Goal: Task Accomplishment & Management: Complete application form

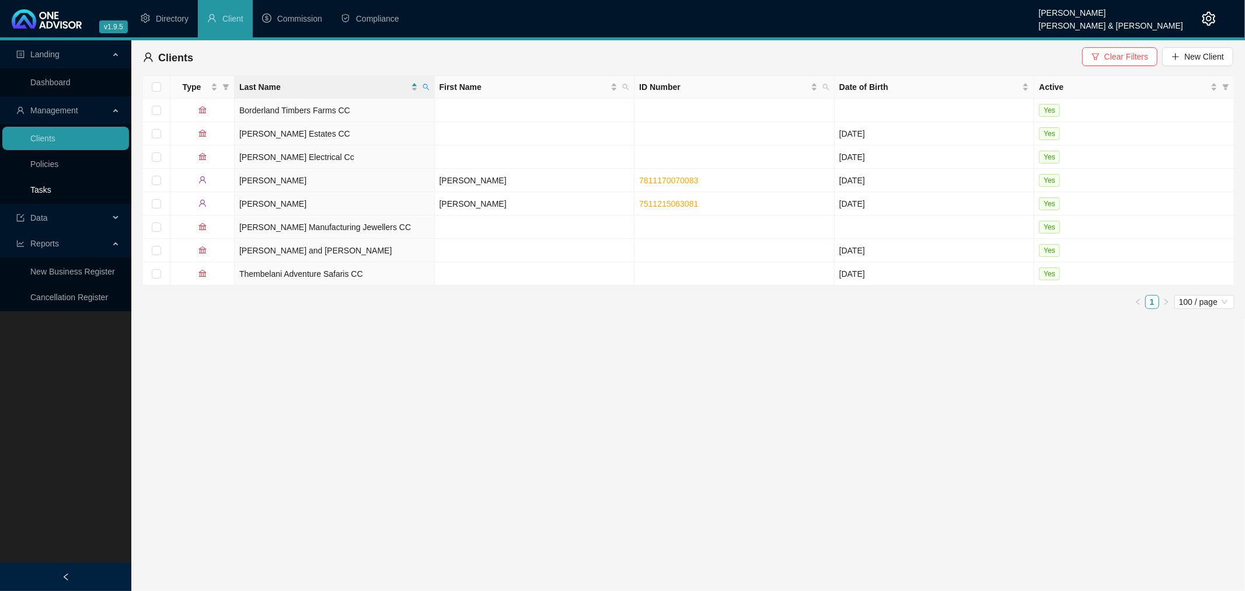
click at [47, 187] on link "Tasks" at bounding box center [40, 189] width 21 height 9
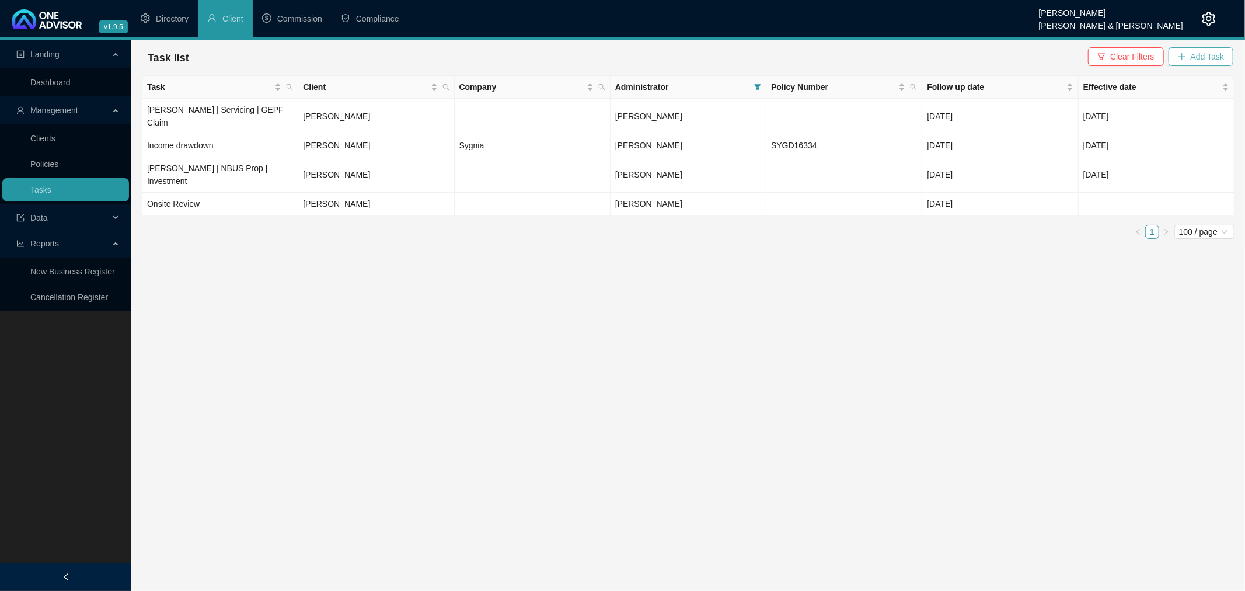
click at [1213, 53] on span "Add Task" at bounding box center [1207, 56] width 33 height 13
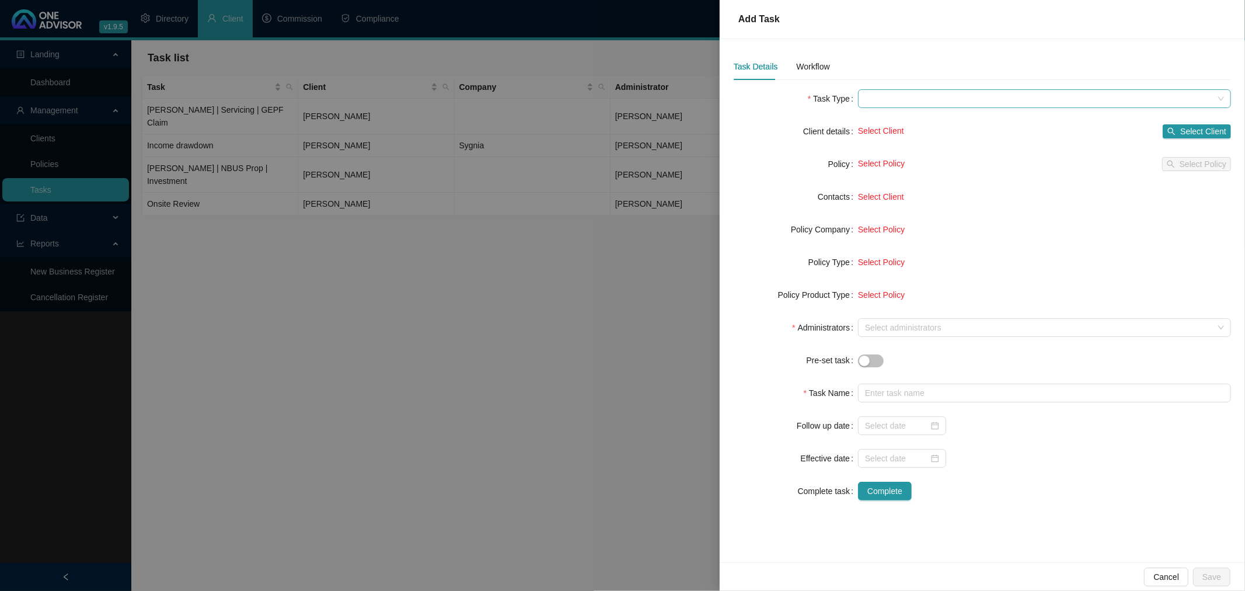
click at [922, 99] on span at bounding box center [1044, 99] width 359 height 18
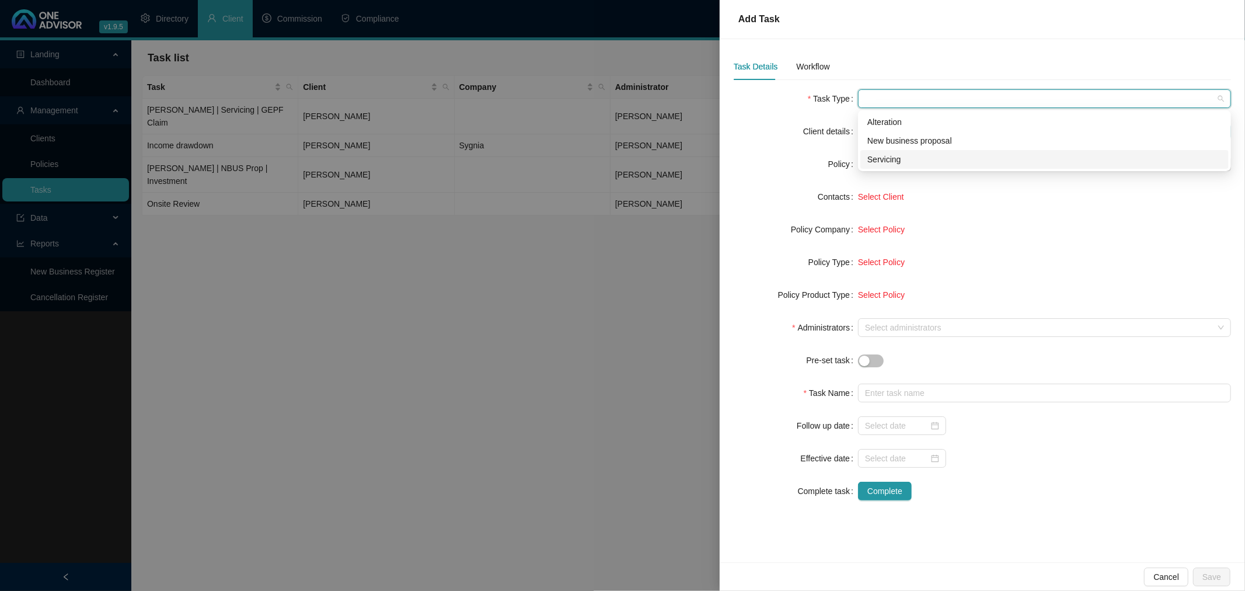
click at [895, 155] on div "Servicing" at bounding box center [1045, 159] width 354 height 13
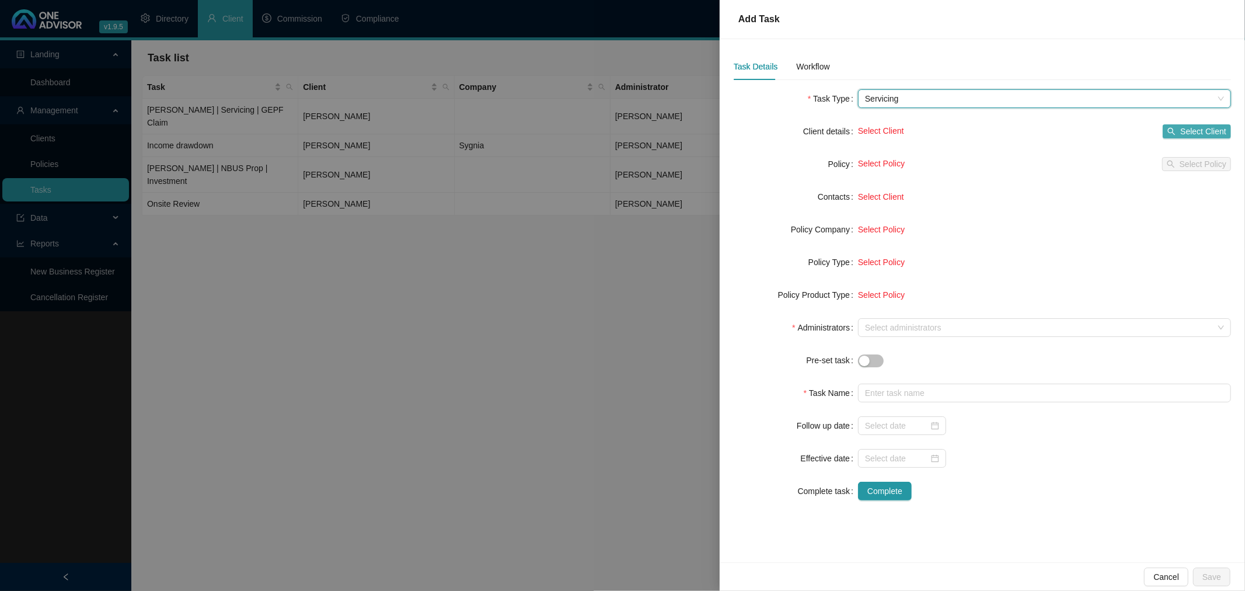
click at [1209, 126] on span "Select Client" at bounding box center [1203, 131] width 46 height 13
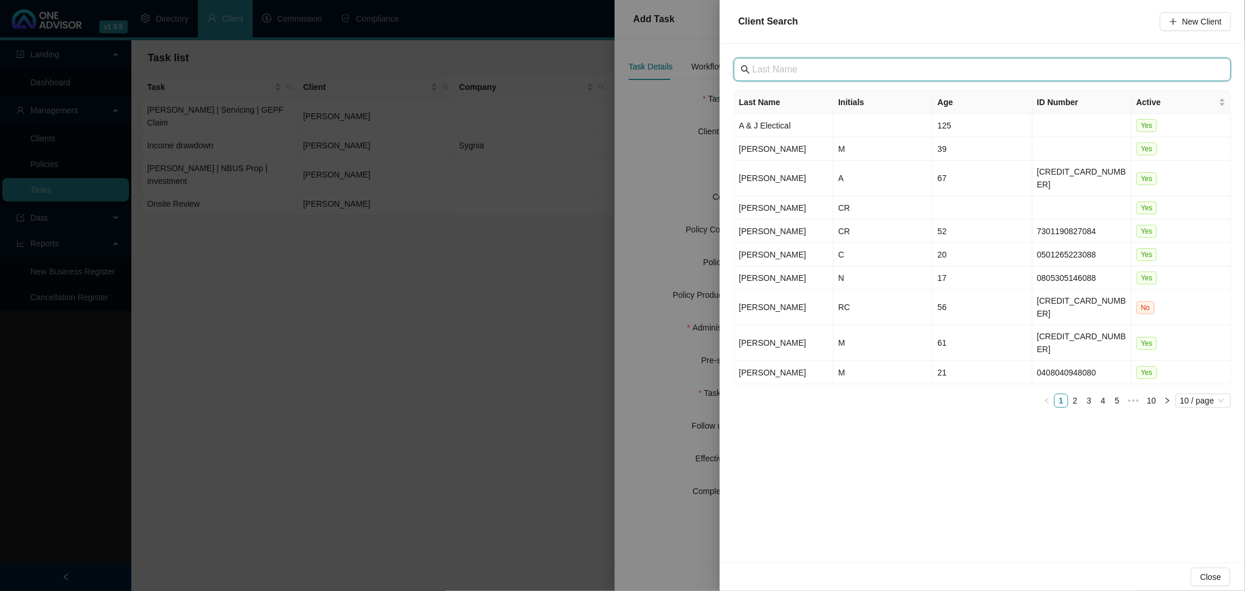
click at [785, 71] on input "text" at bounding box center [984, 69] width 462 height 14
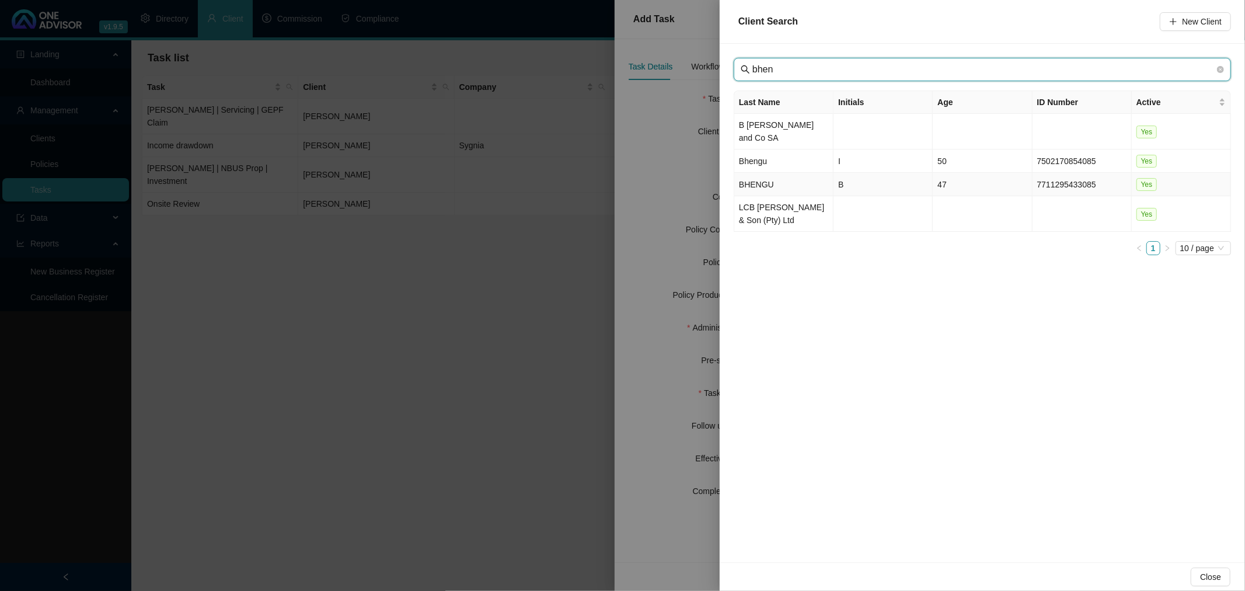
type input "bhen"
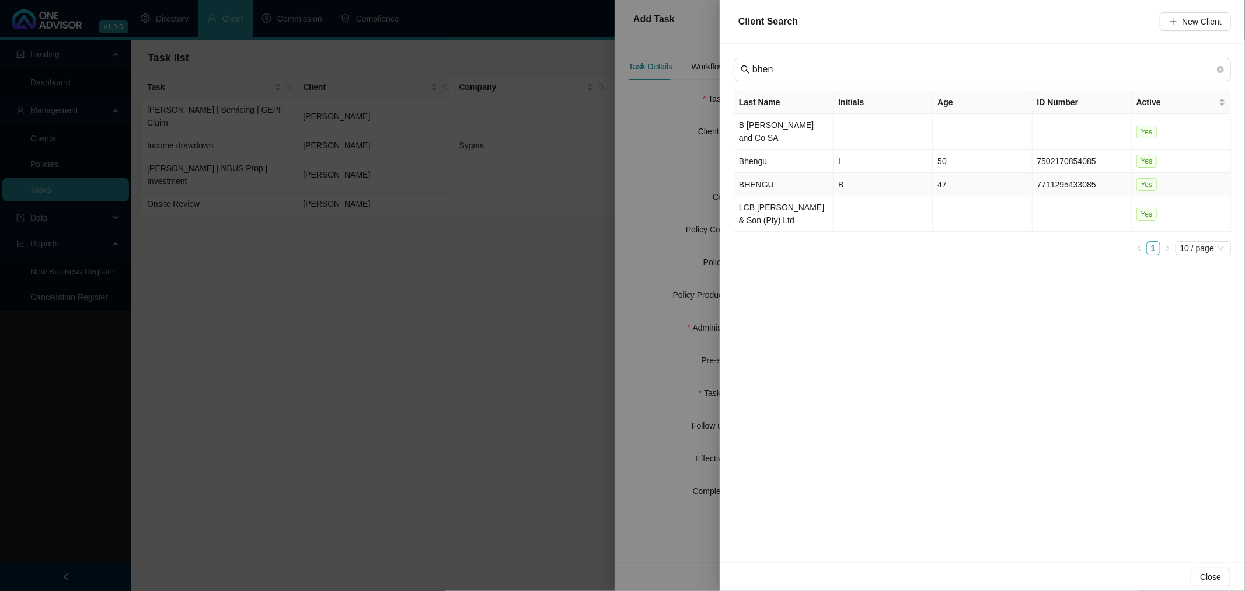
click at [885, 174] on td "B" at bounding box center [883, 184] width 99 height 23
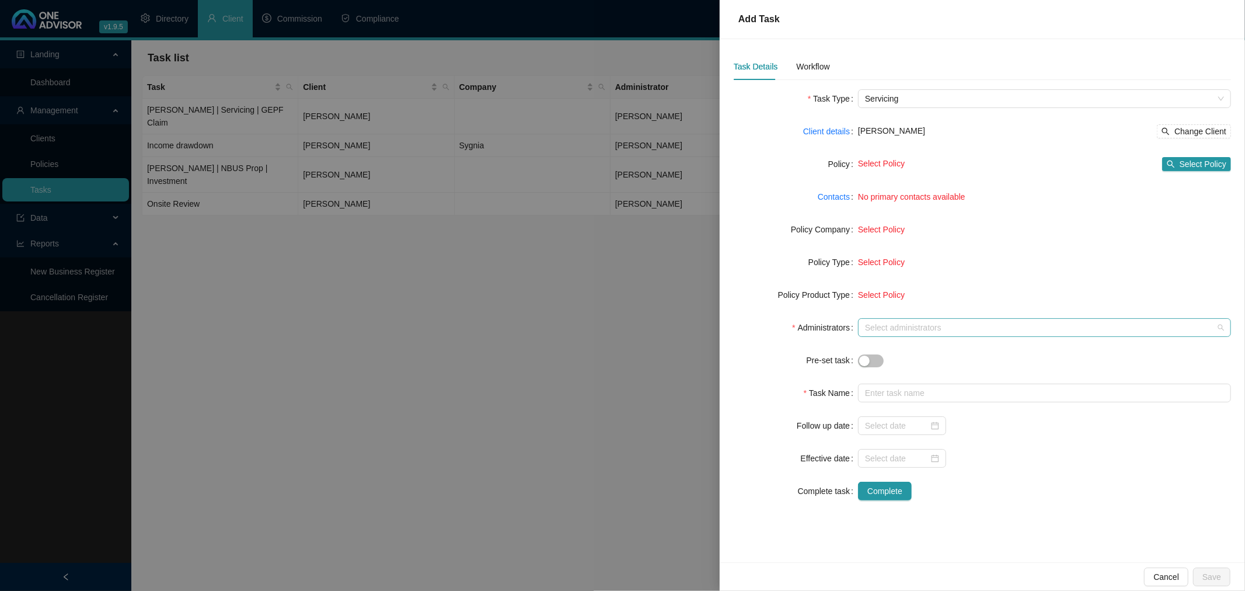
click at [892, 325] on div at bounding box center [1039, 327] width 356 height 9
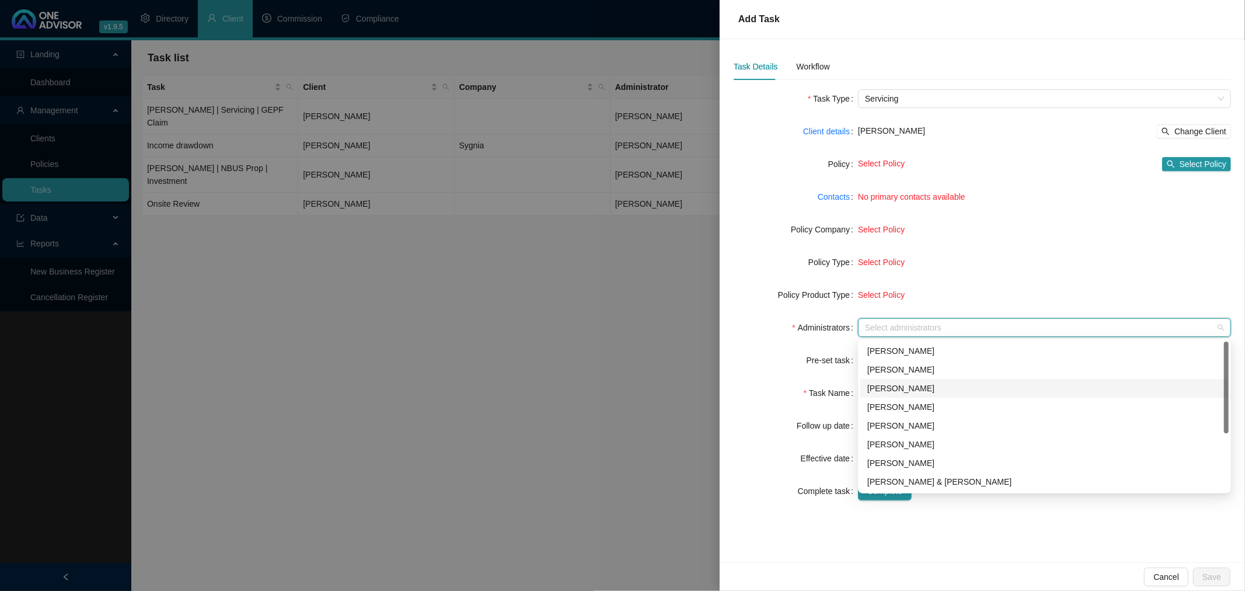
click at [904, 384] on div "[PERSON_NAME]" at bounding box center [1045, 388] width 354 height 13
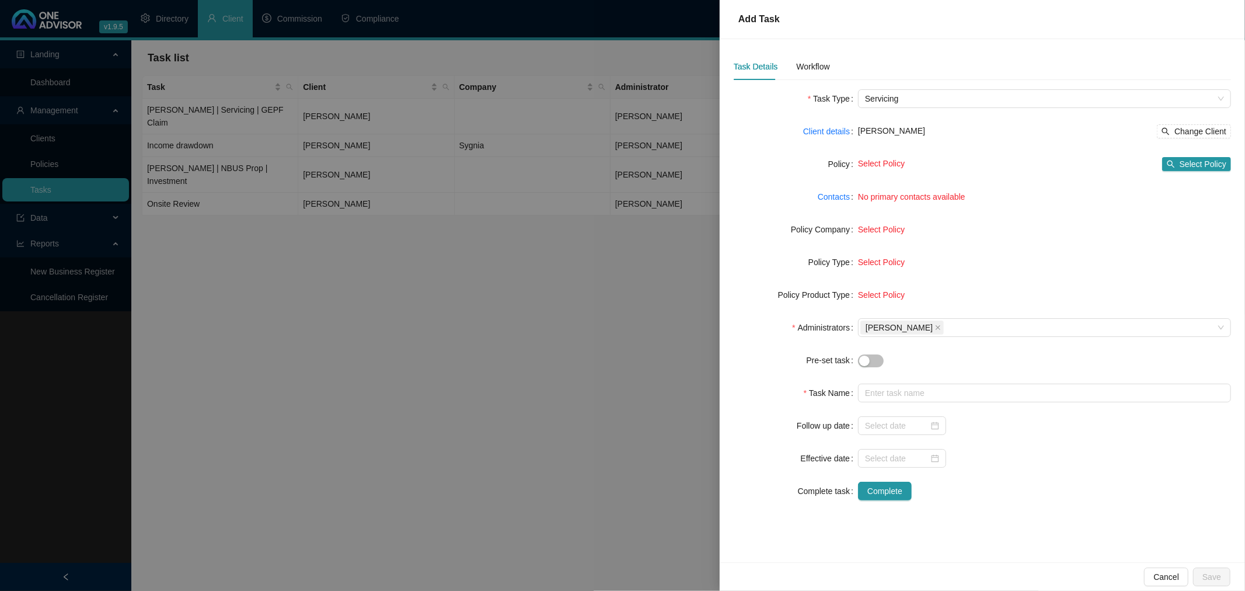
click at [781, 395] on div "Task Name" at bounding box center [796, 393] width 124 height 19
click at [906, 390] on input "text" at bounding box center [1044, 393] width 373 height 19
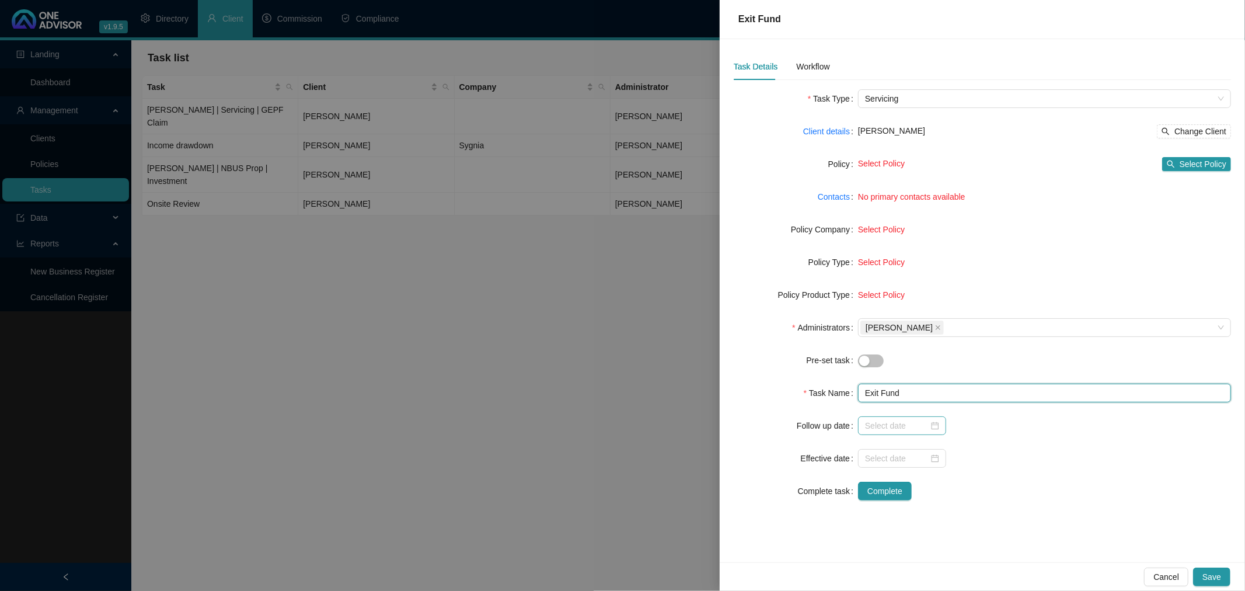
click at [936, 423] on div at bounding box center [902, 425] width 74 height 13
type input "Exit Fund"
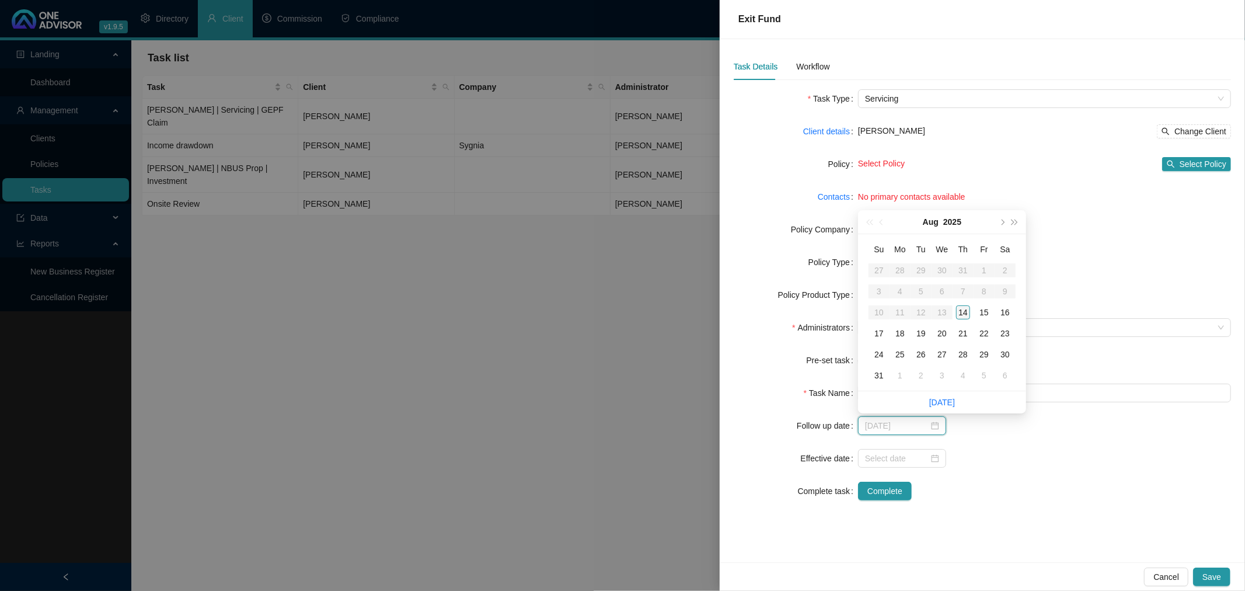
type input "[DATE]"
click at [962, 310] on div "14" at bounding box center [963, 312] width 14 height 14
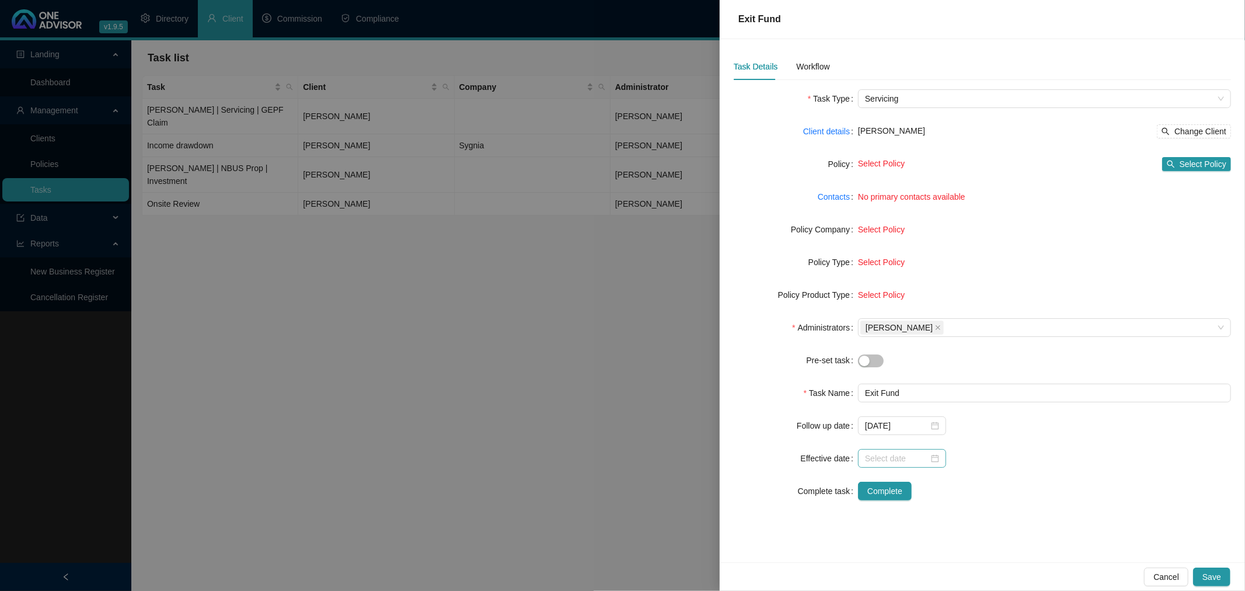
click at [934, 457] on div at bounding box center [902, 458] width 74 height 13
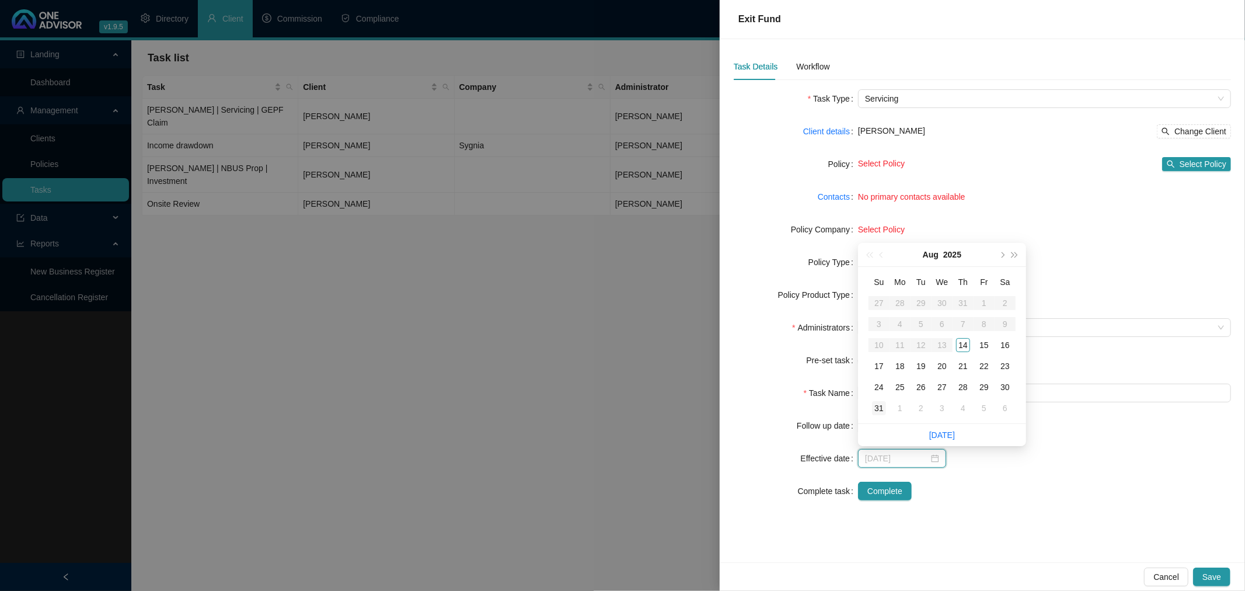
type input "[DATE]"
click at [877, 406] on div "31" at bounding box center [879, 408] width 14 height 14
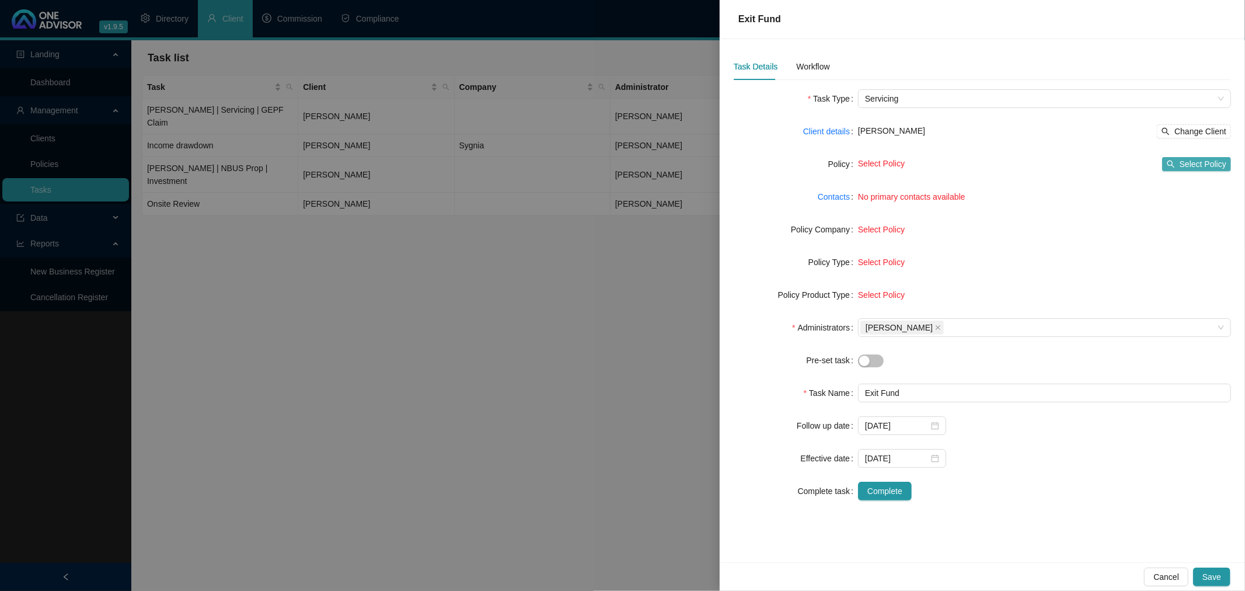
click at [1187, 159] on span "Select Policy" at bounding box center [1203, 164] width 47 height 13
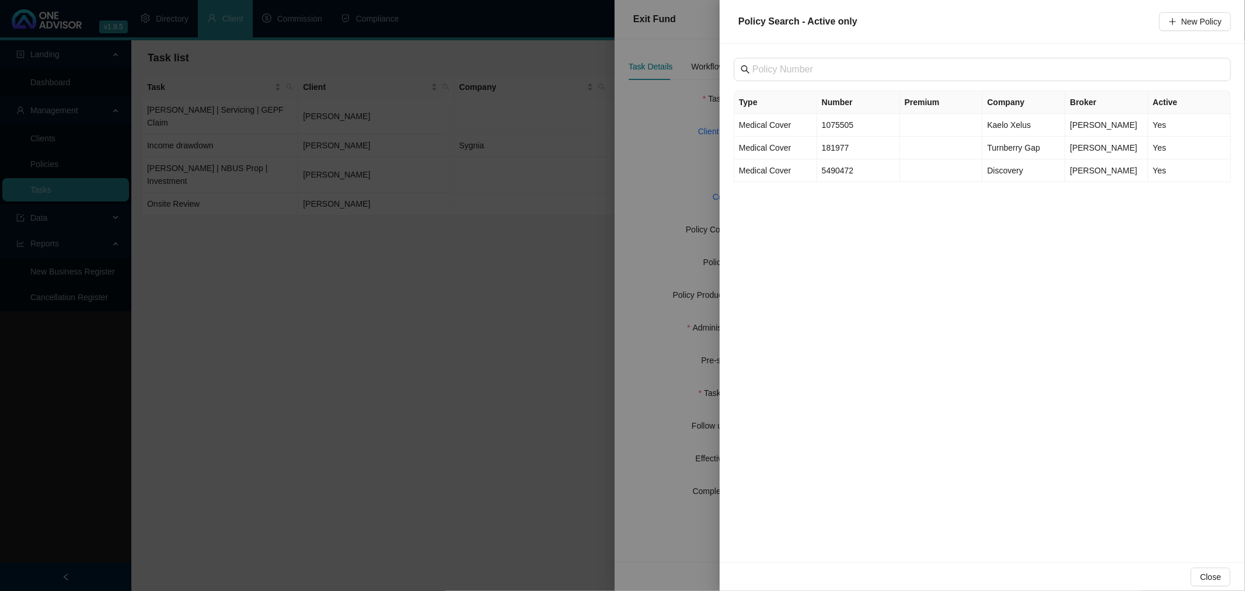
click at [649, 201] on div at bounding box center [622, 295] width 1245 height 591
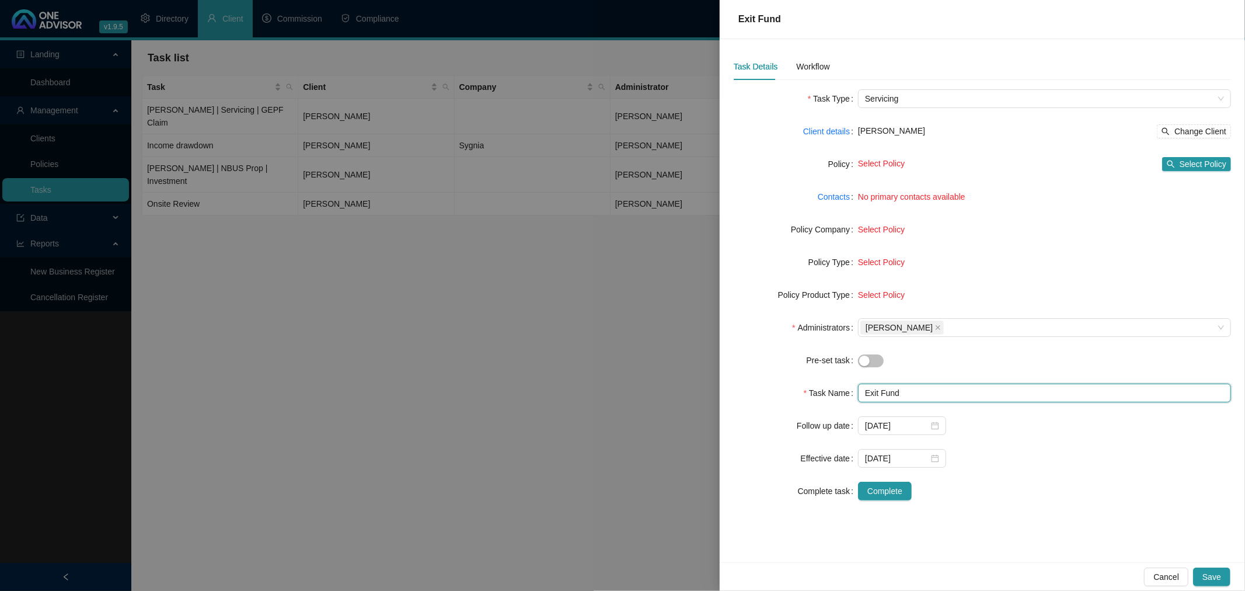
click at [934, 398] on input "Exit Fund" at bounding box center [1044, 393] width 373 height 19
click at [812, 66] on div "Workflow" at bounding box center [812, 66] width 33 height 13
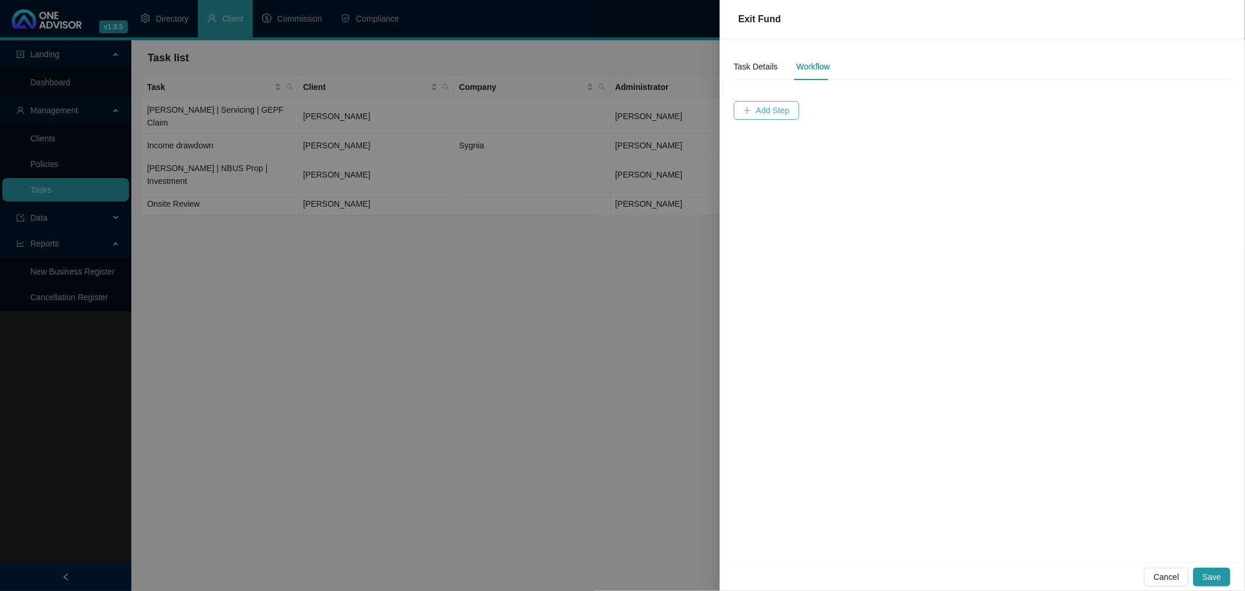
click at [757, 109] on span "Add Step" at bounding box center [773, 110] width 34 height 13
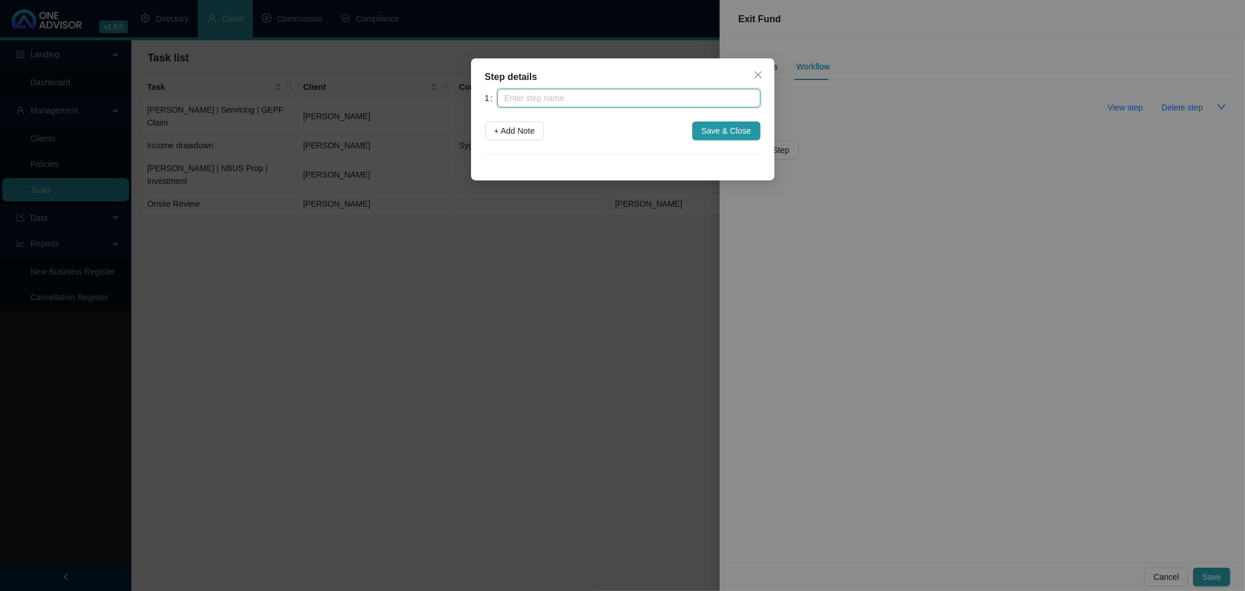
click at [542, 94] on input "text" at bounding box center [628, 98] width 263 height 19
type input "Contact & Advise"
click at [727, 131] on span "Save & Close" at bounding box center [727, 130] width 50 height 13
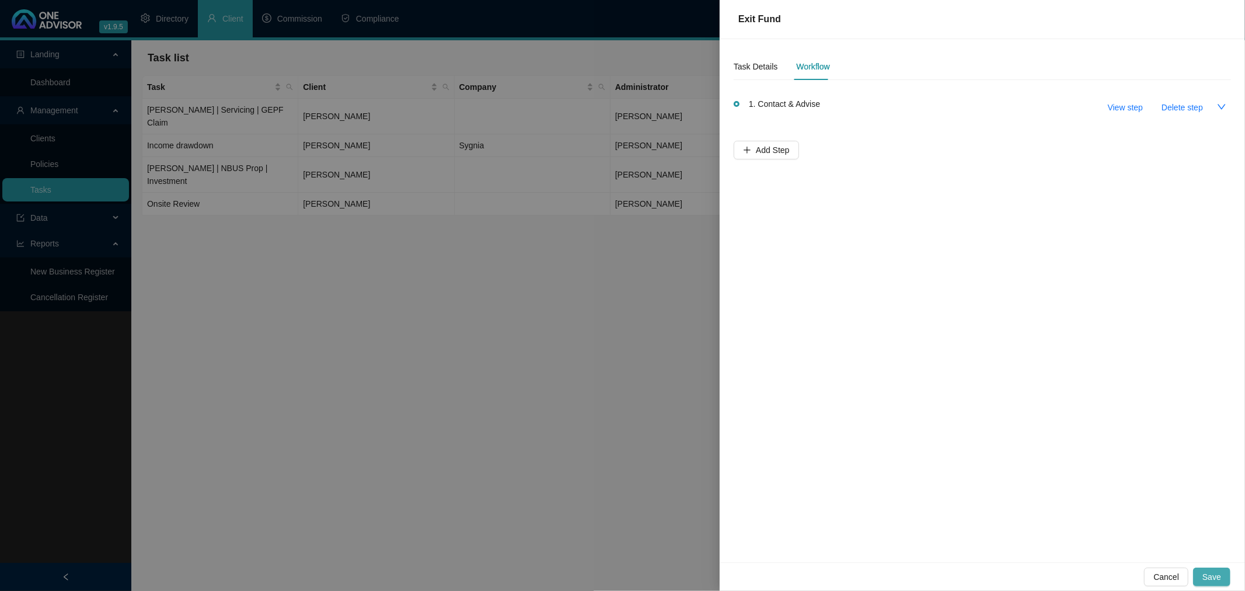
click at [1218, 575] on span "Save" at bounding box center [1212, 576] width 19 height 13
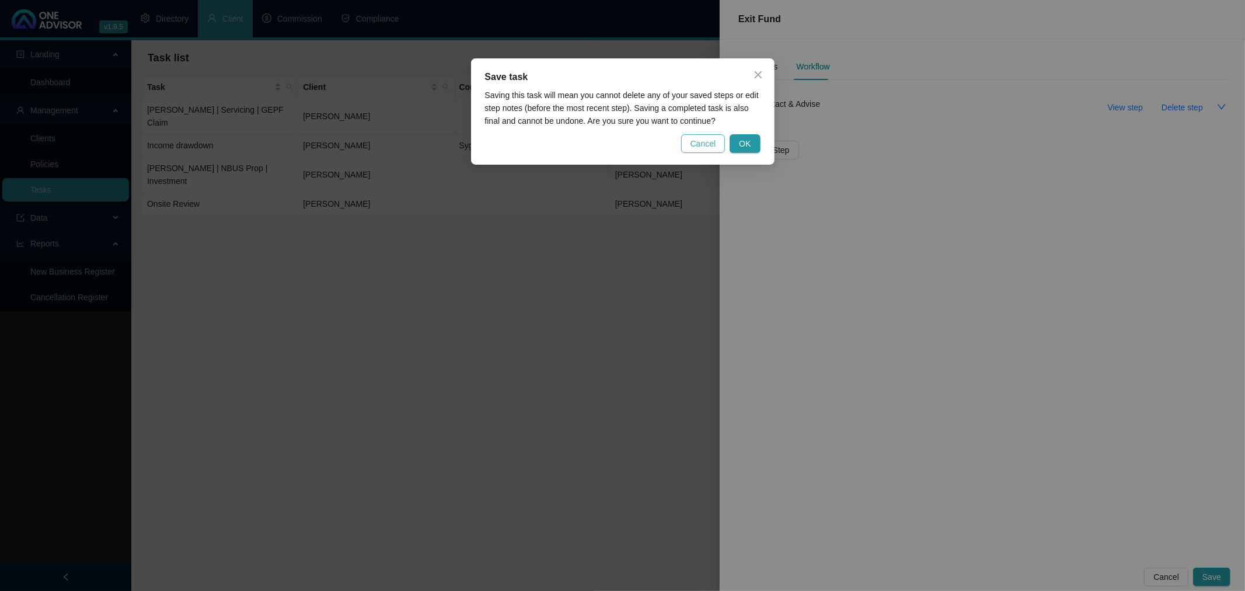
click at [710, 143] on span "Cancel" at bounding box center [704, 143] width 26 height 13
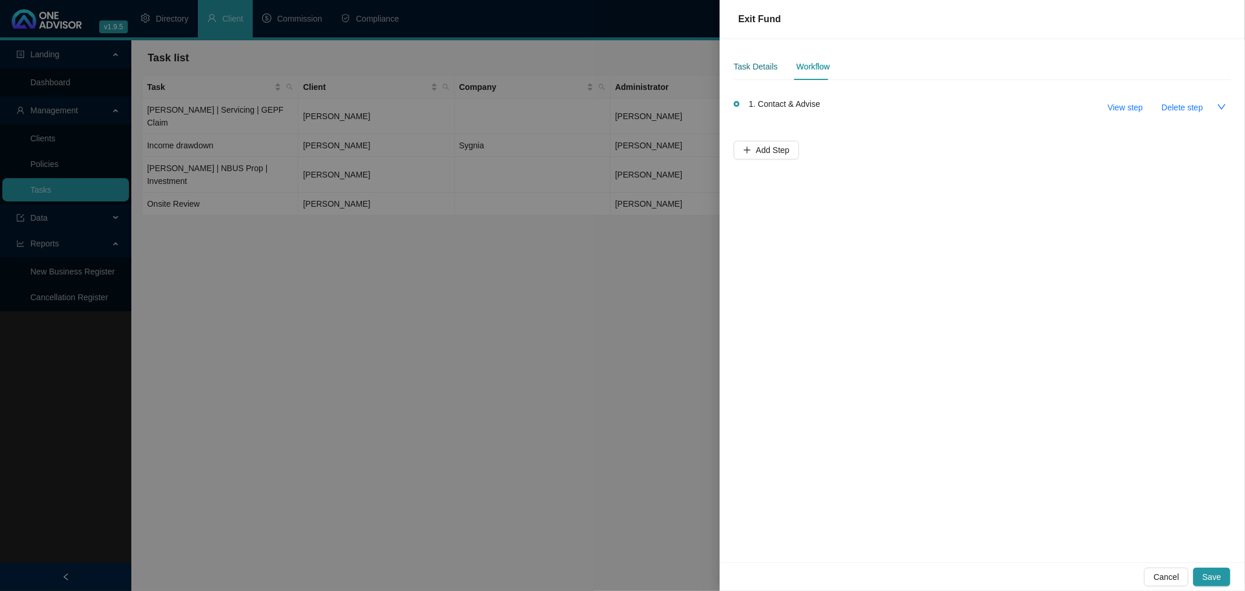
click at [754, 64] on div "Task Details" at bounding box center [756, 66] width 44 height 13
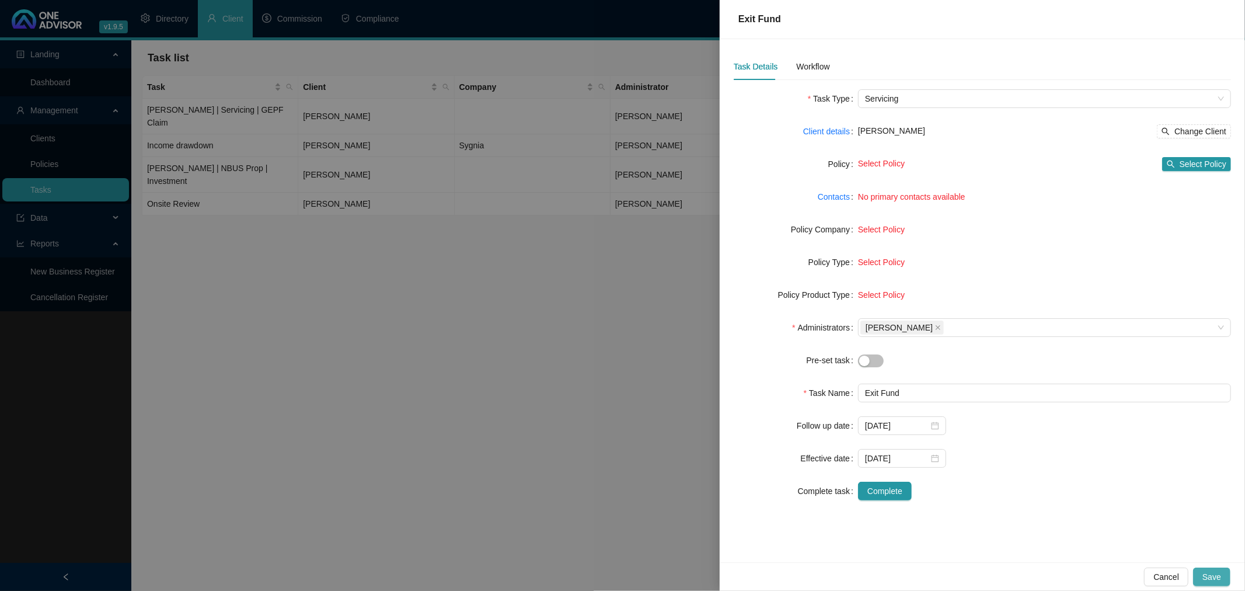
click at [1217, 579] on span "Save" at bounding box center [1212, 576] width 19 height 13
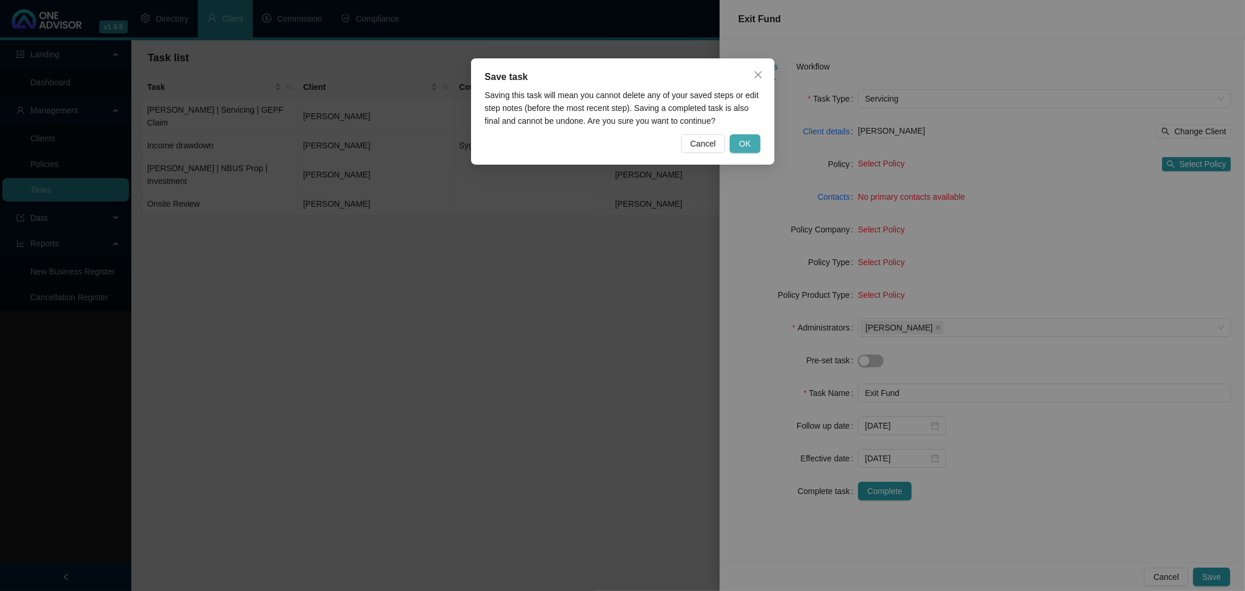
click at [751, 138] on button "OK" at bounding box center [745, 143] width 30 height 19
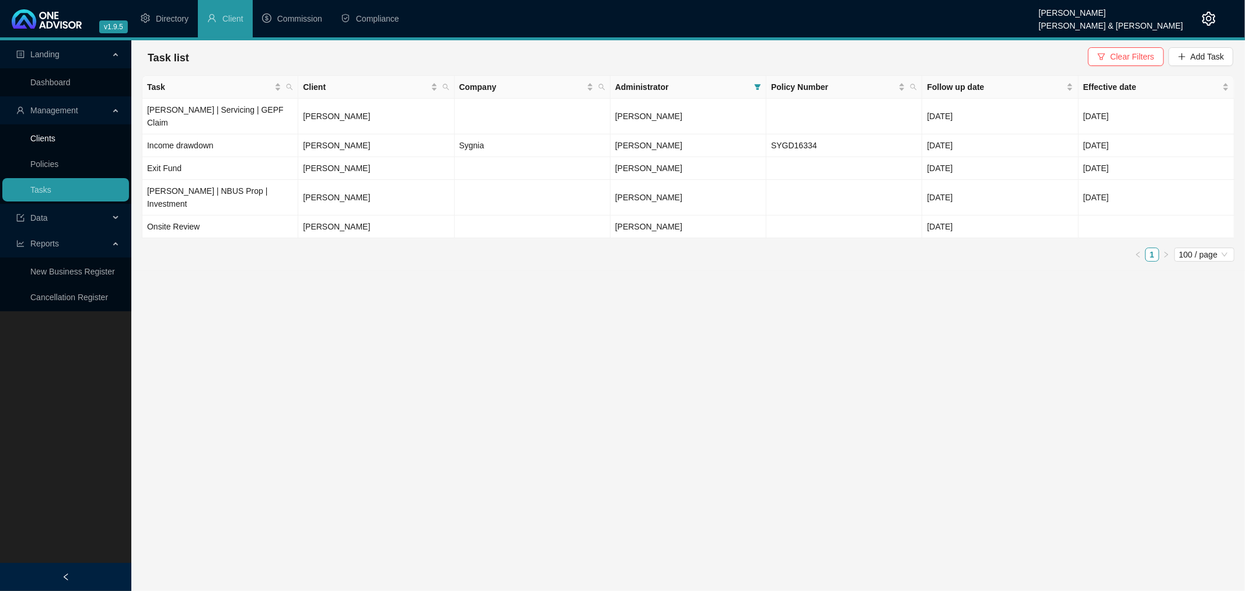
click at [43, 135] on link "Clients" at bounding box center [42, 138] width 25 height 9
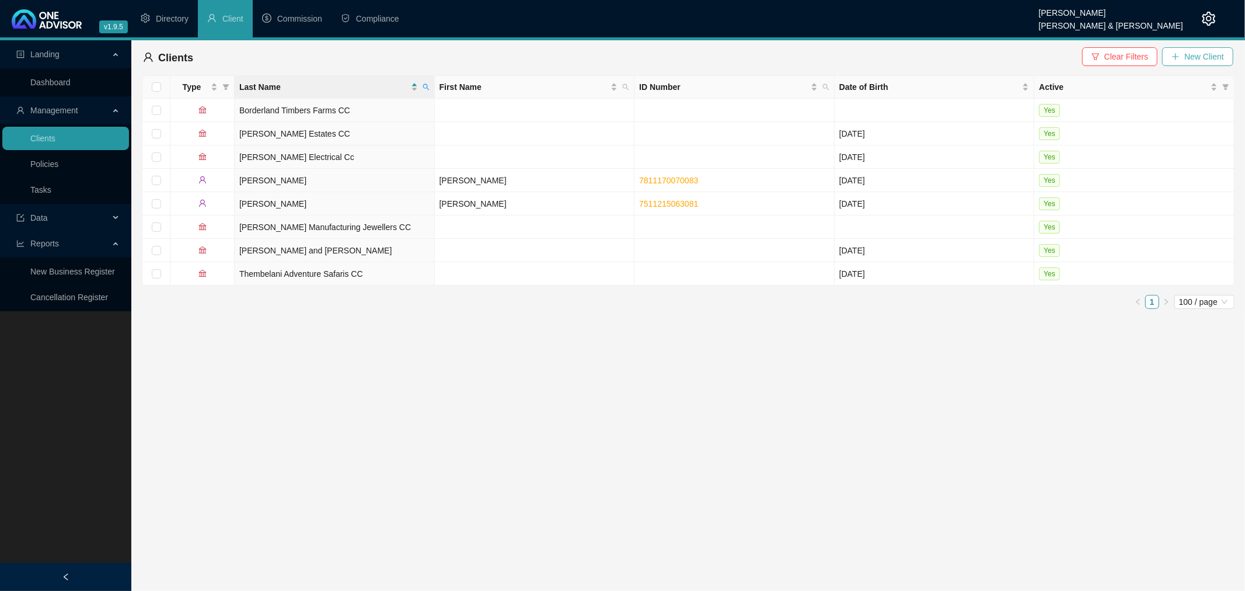
click at [1200, 55] on span "New Client" at bounding box center [1205, 56] width 40 height 13
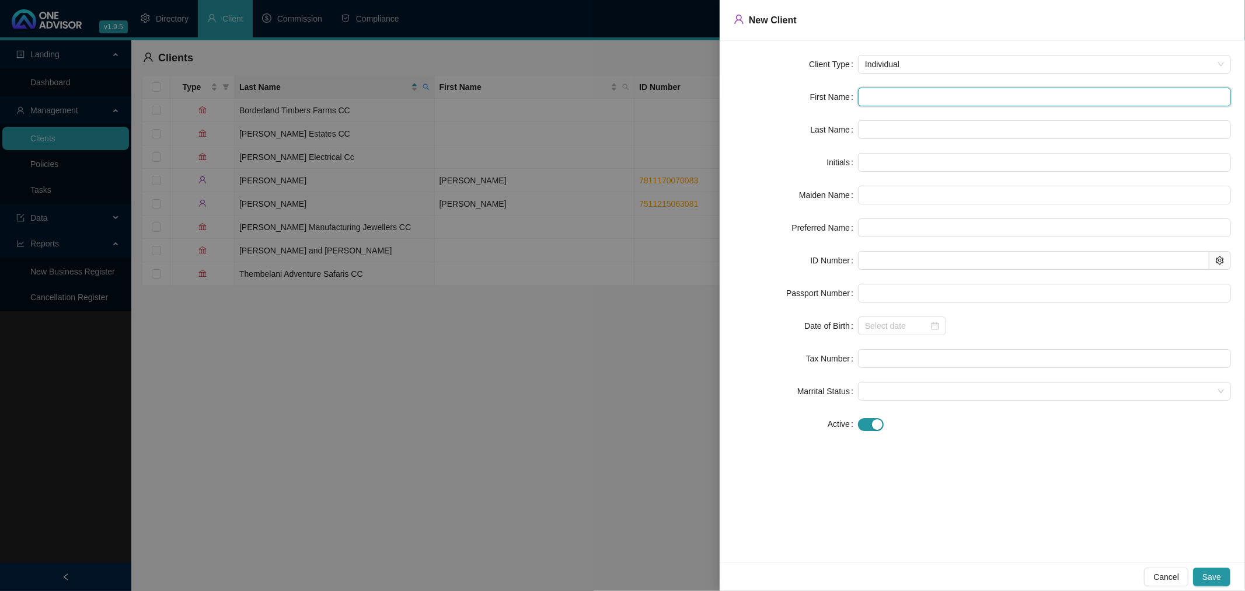
click at [872, 99] on input "text" at bounding box center [1044, 97] width 373 height 19
type input "J"
type input "J C"
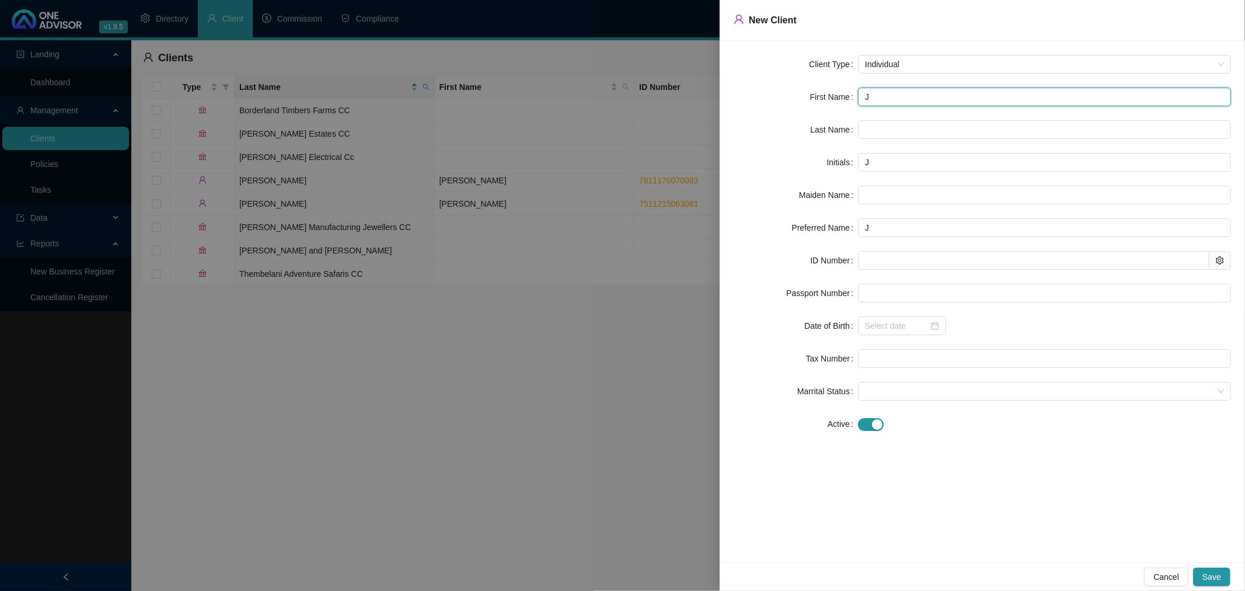
type input "JC"
type input "J Connor"
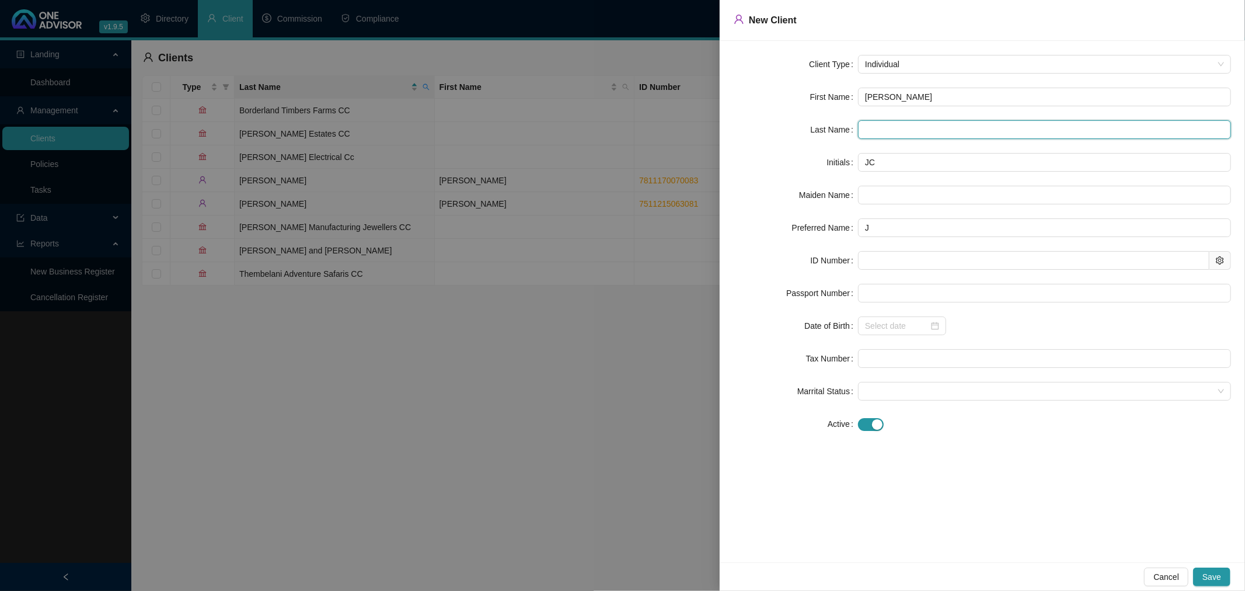
click at [883, 131] on input "text" at bounding box center [1044, 129] width 373 height 19
type input "Talbot"
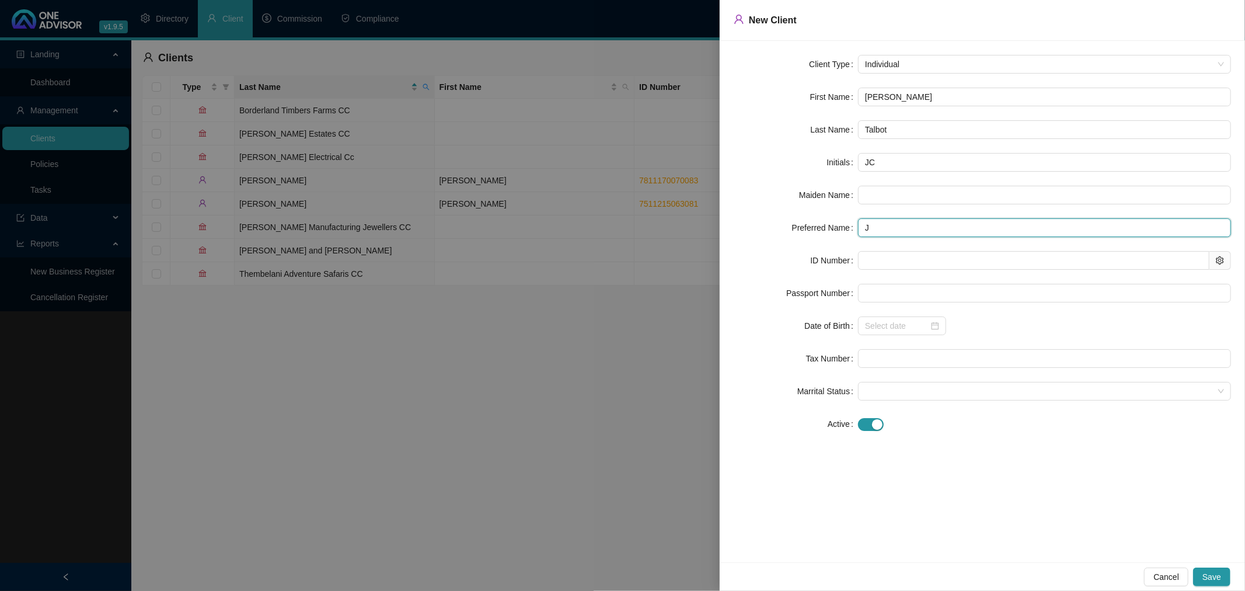
click at [889, 228] on input "J" at bounding box center [1044, 227] width 373 height 19
type input "Connor"
click at [905, 260] on input "text" at bounding box center [1033, 260] width 351 height 19
click at [886, 257] on input "text" at bounding box center [1033, 260] width 351 height 19
type input "050615"
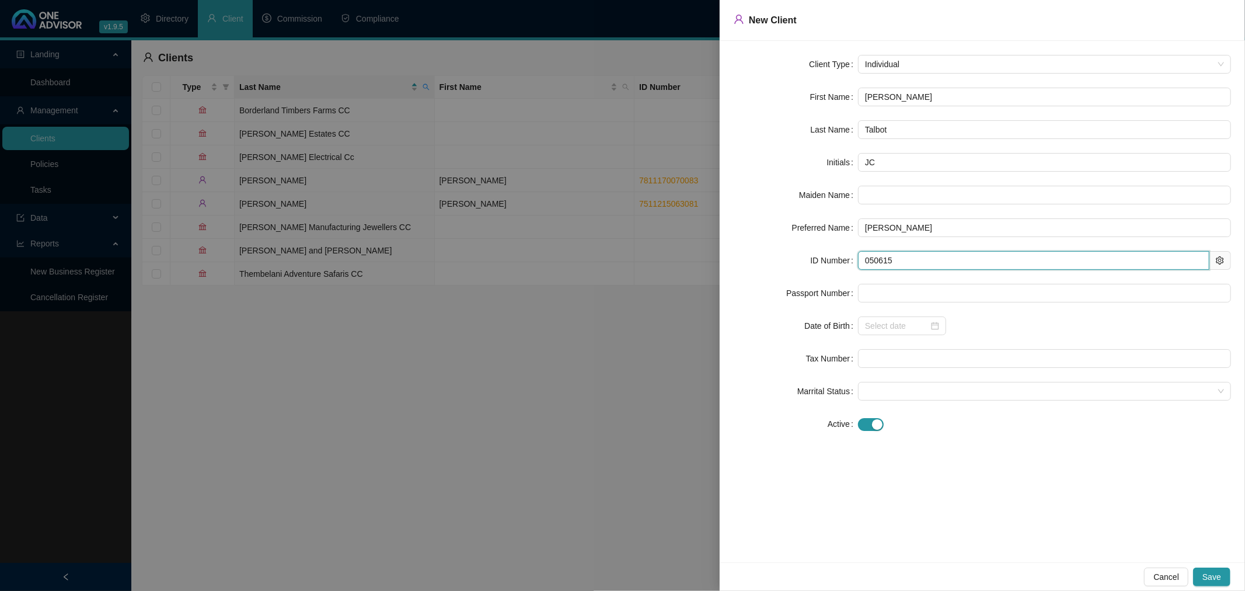
type input "2005-06-15"
type input "0506155702083"
click at [1011, 318] on div "2005-06-15" at bounding box center [1044, 325] width 373 height 19
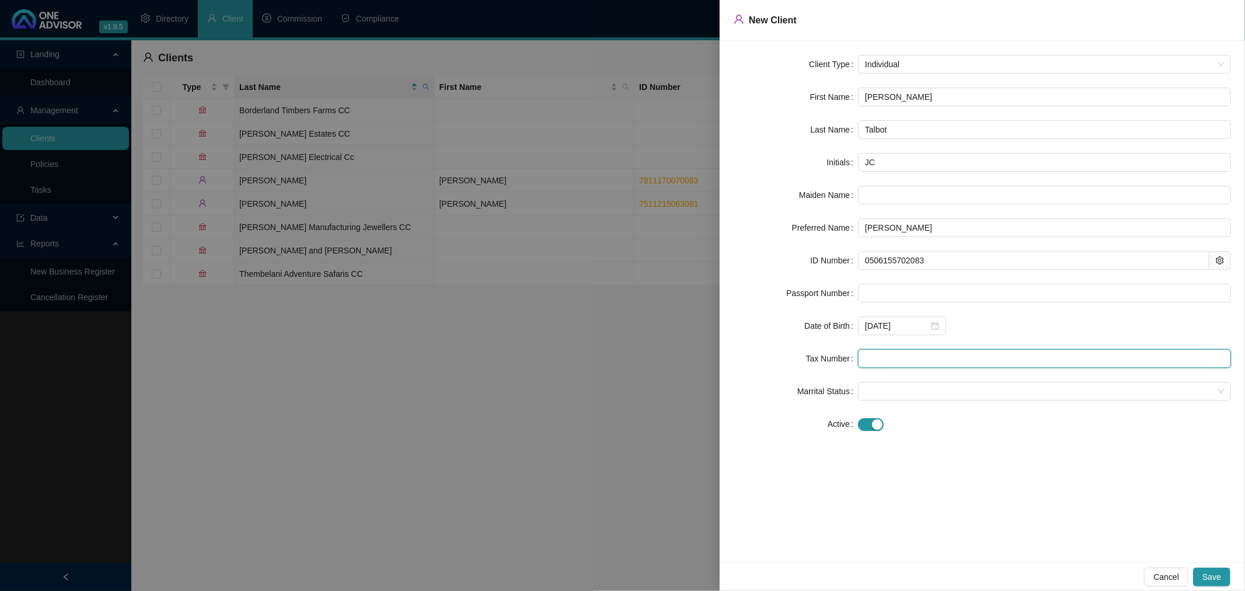
click at [905, 365] on input "text" at bounding box center [1044, 358] width 373 height 19
click at [892, 389] on span at bounding box center [1044, 391] width 359 height 18
type input "7290815259"
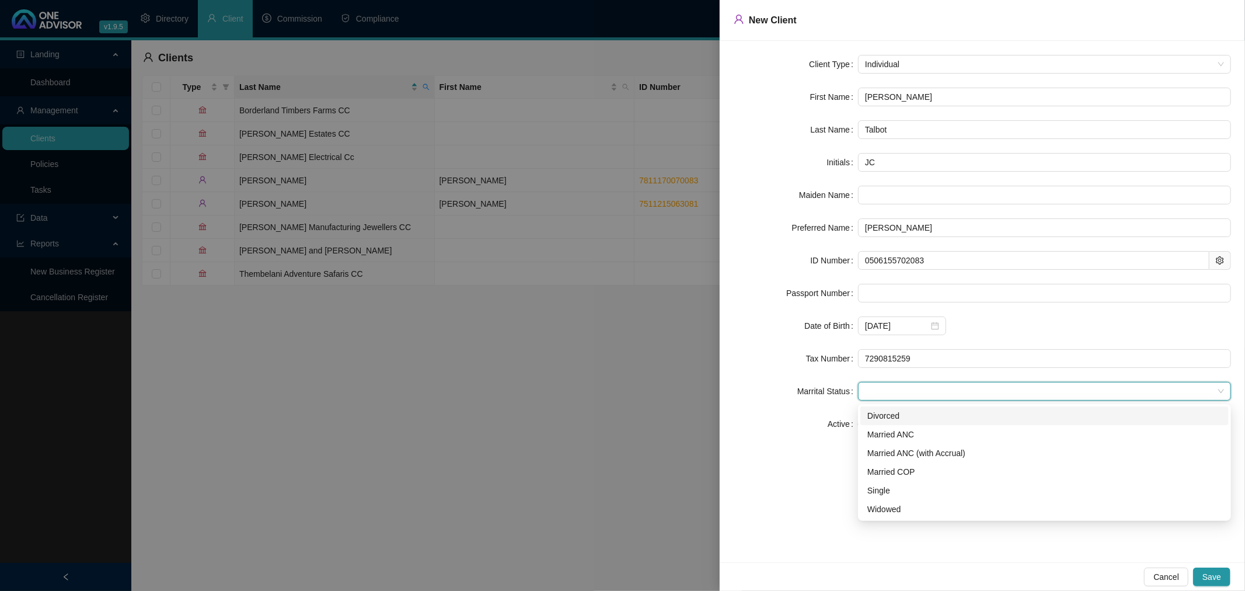
click at [797, 406] on form "Client Type Individual First Name J Connor Last Name Talbot Initials JC Maiden …" at bounding box center [982, 244] width 497 height 378
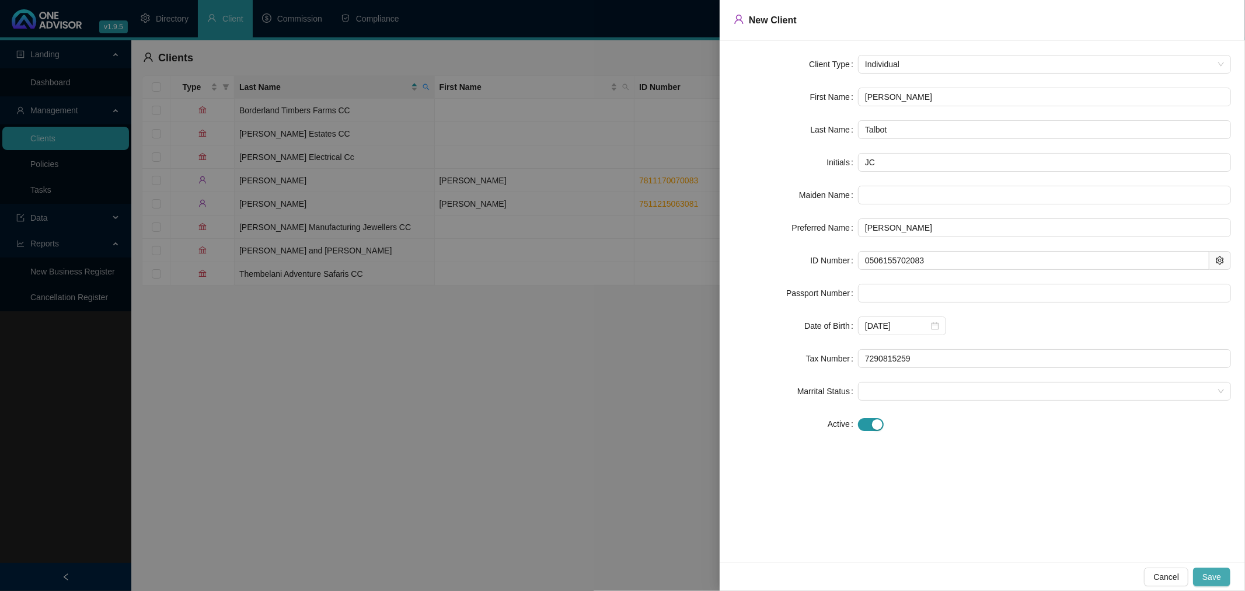
click at [1210, 574] on span "Save" at bounding box center [1212, 576] width 19 height 13
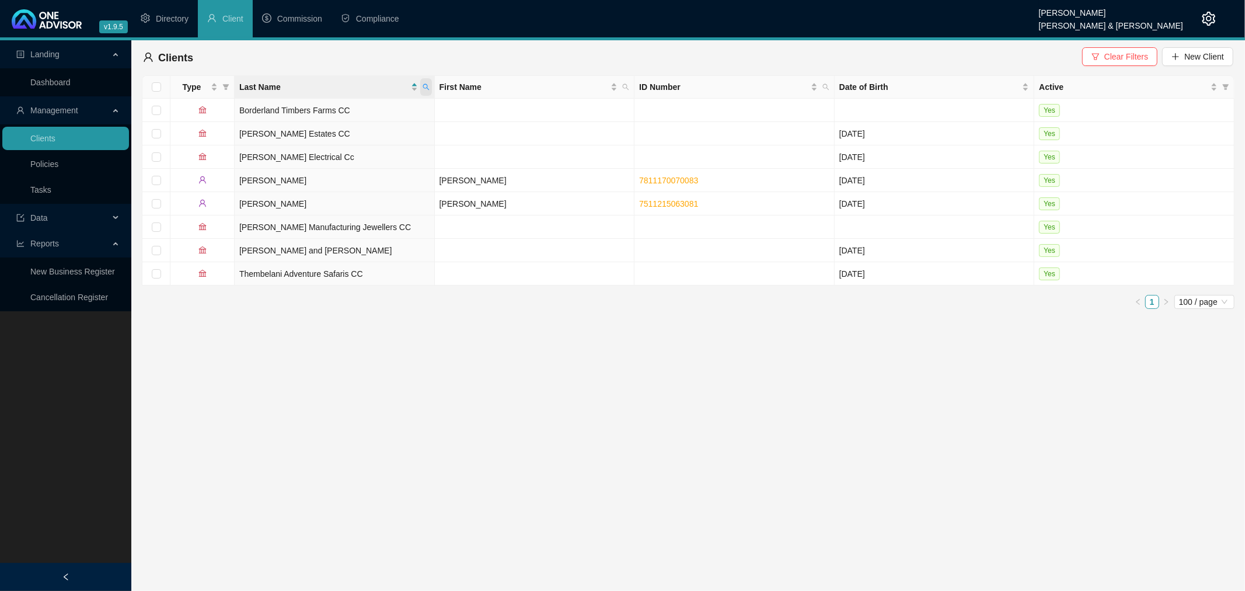
click at [427, 84] on icon "search" at bounding box center [426, 86] width 7 height 7
type input "talbot"
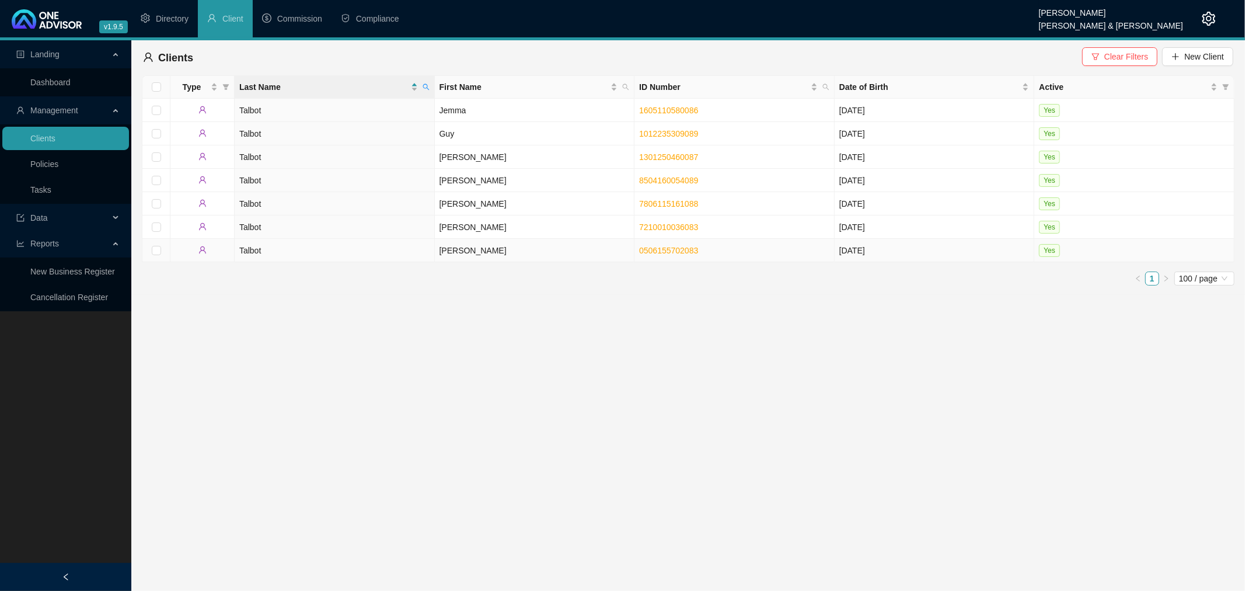
click at [764, 252] on td "0506155702083" at bounding box center [735, 250] width 200 height 23
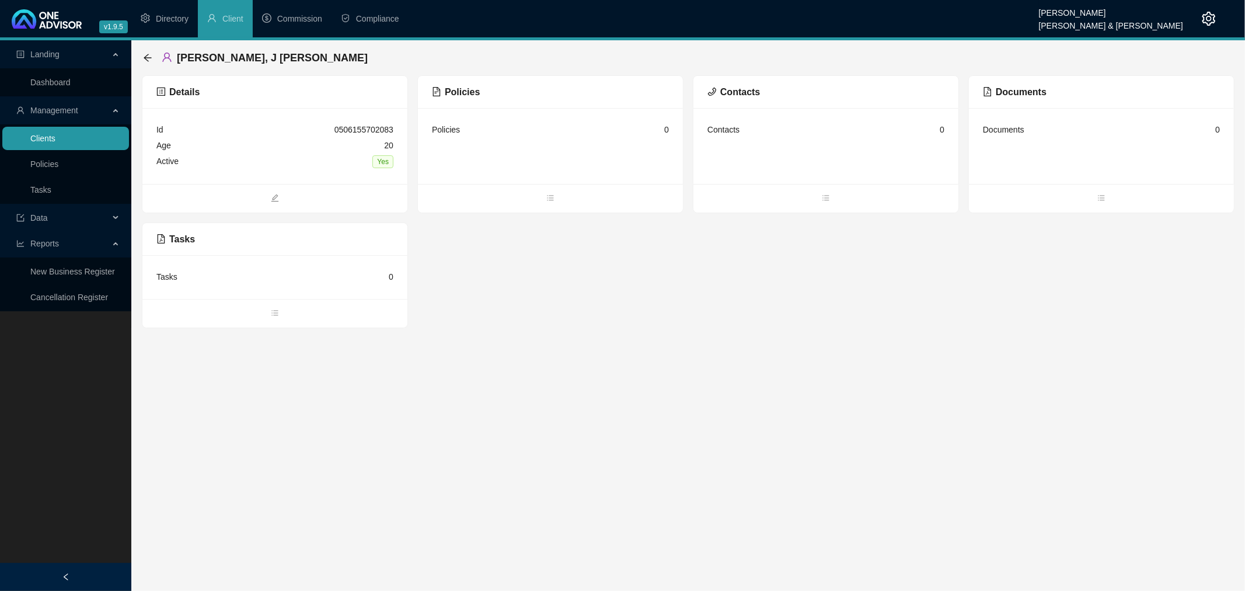
click at [45, 137] on link "Clients" at bounding box center [42, 138] width 25 height 9
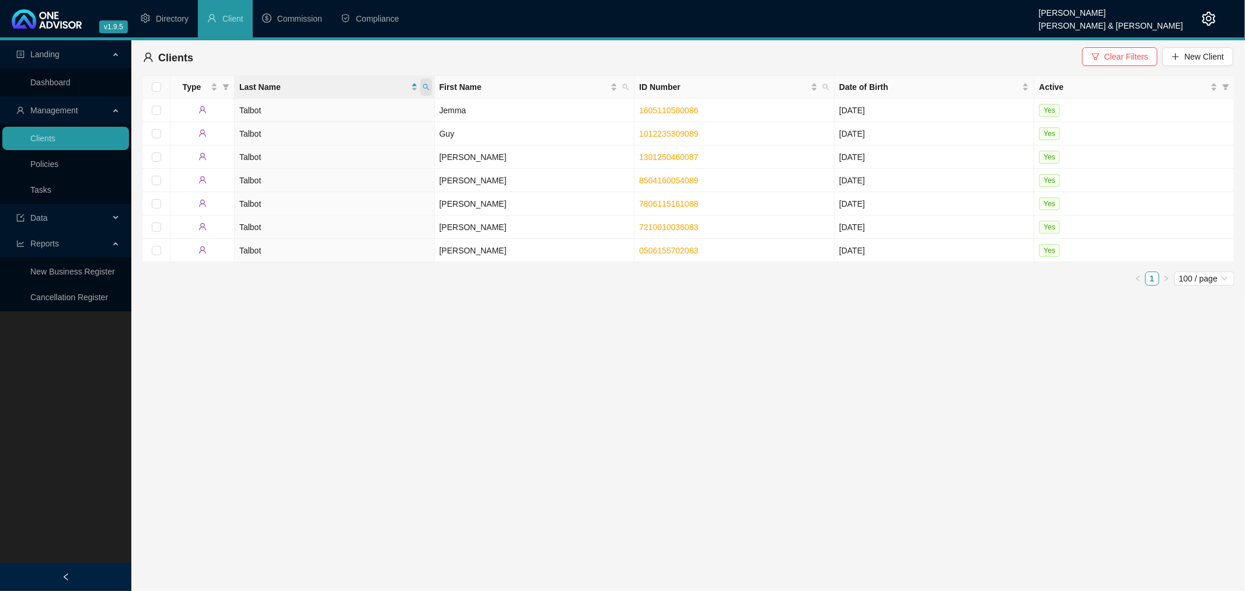
click at [429, 83] on icon "search" at bounding box center [426, 86] width 7 height 7
type input "bhengu"
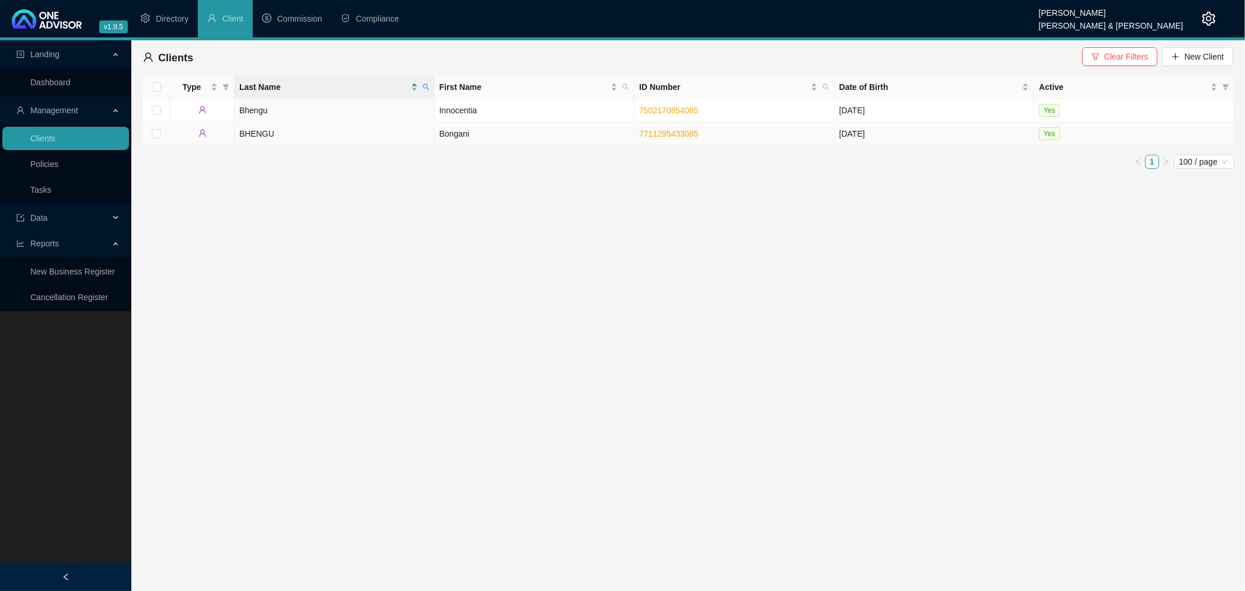
click at [407, 130] on td "BHENGU" at bounding box center [335, 133] width 200 height 23
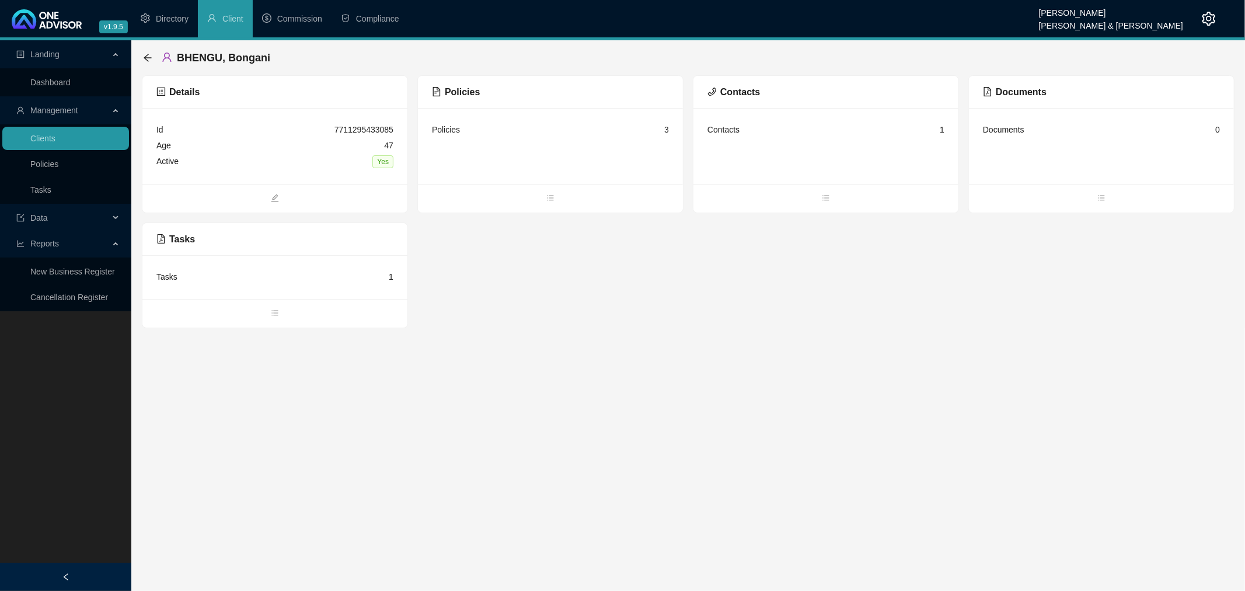
click at [260, 150] on div "Age 47" at bounding box center [274, 146] width 237 height 16
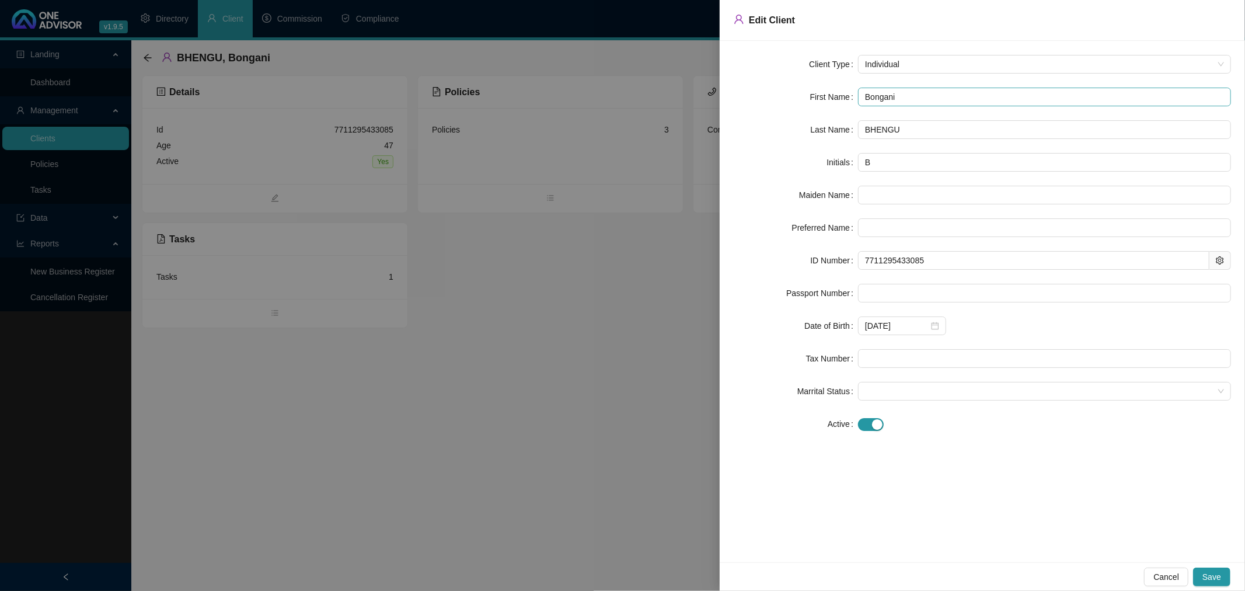
type input "Bongani"
type input "Bongani K"
type input "BK"
type input "[PERSON_NAME]"
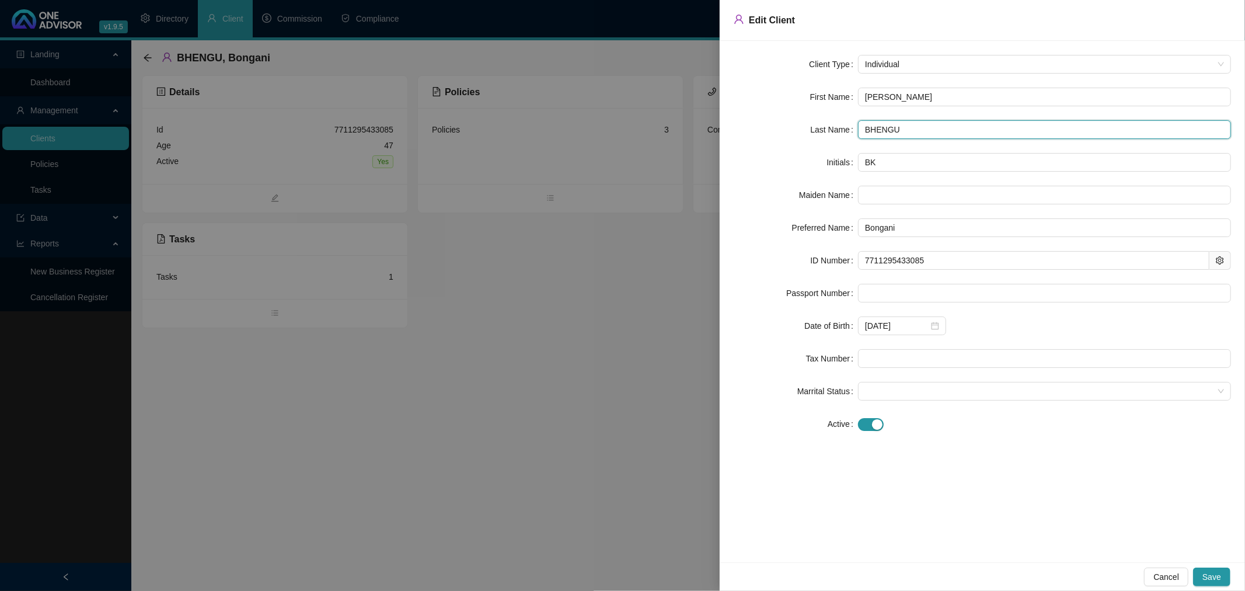
drag, startPoint x: 914, startPoint y: 130, endPoint x: 871, endPoint y: 130, distance: 42.6
click at [871, 130] on input "BHENGU" at bounding box center [1044, 129] width 373 height 19
type input "Bhengu"
click at [913, 182] on form "Client Type Individual First Name Bongani Kenneth Last Name Bhengu Initials BK …" at bounding box center [982, 244] width 497 height 378
click at [1204, 565] on div "Cancel Save" at bounding box center [982, 576] width 525 height 29
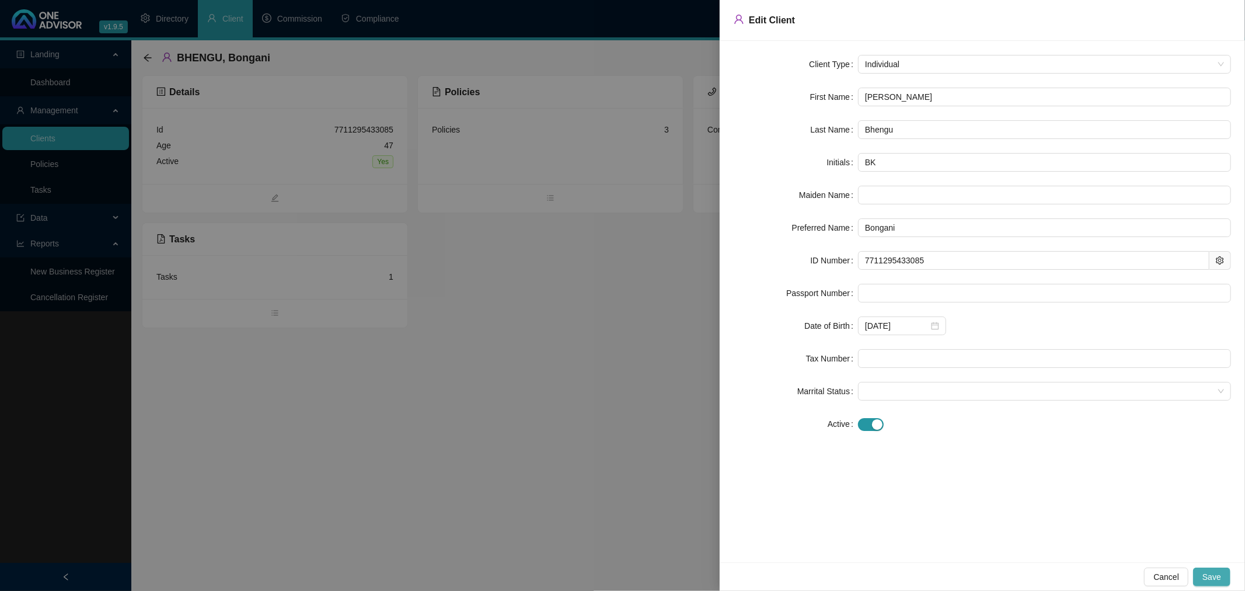
click at [1216, 579] on span "Save" at bounding box center [1212, 576] width 19 height 13
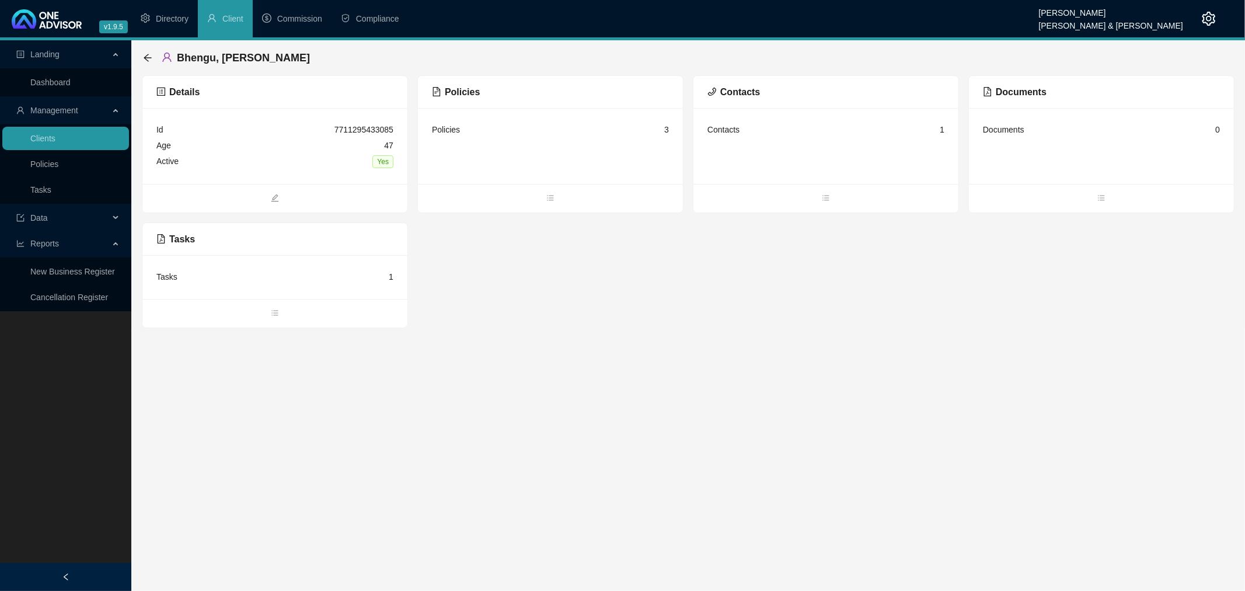
click at [819, 137] on div "Contacts 1" at bounding box center [826, 130] width 237 height 16
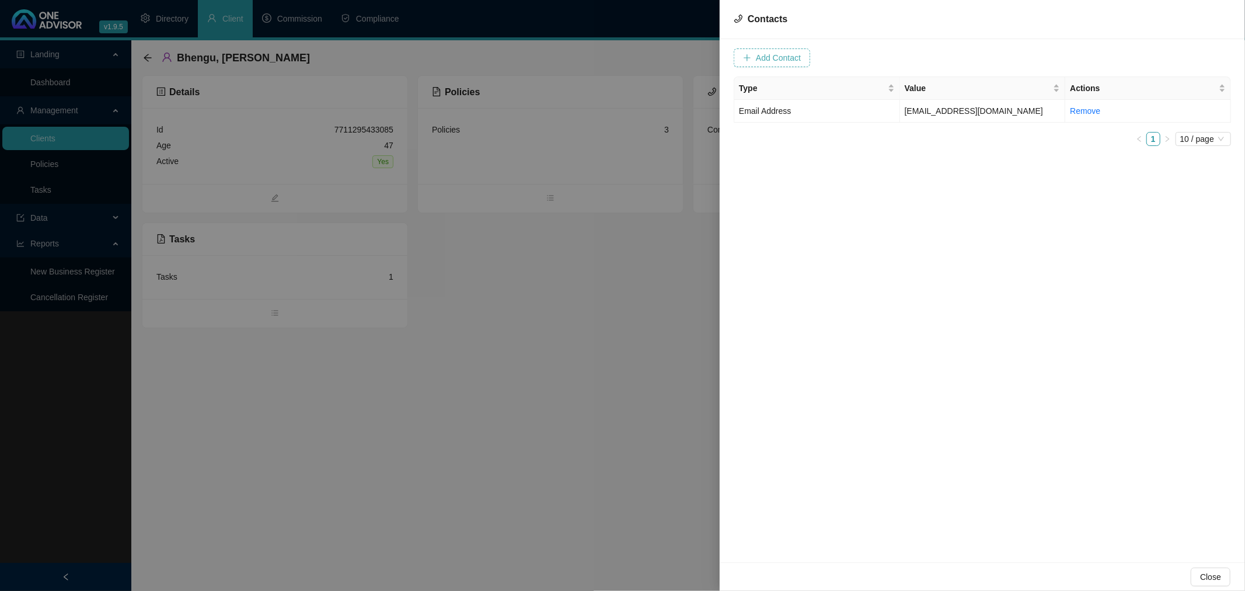
click at [774, 57] on span "Add Contact" at bounding box center [778, 57] width 45 height 13
click at [937, 54] on span at bounding box center [958, 58] width 74 height 18
type input "0824624279"
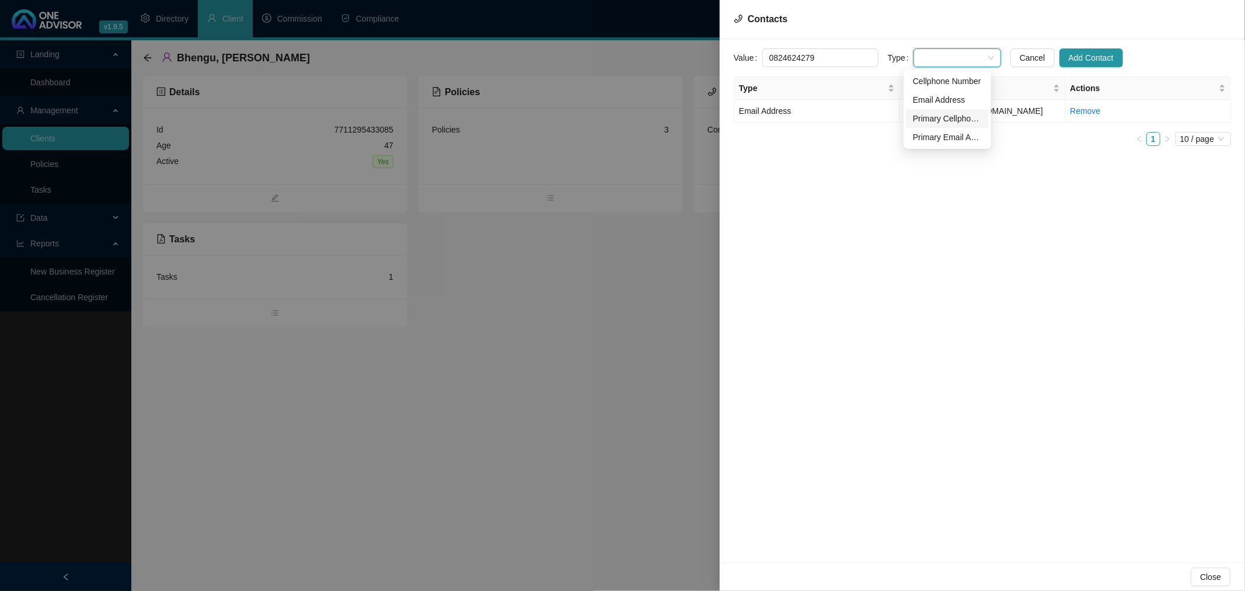
click at [948, 114] on div "Primary Cellphone Number" at bounding box center [947, 118] width 69 height 13
click at [1079, 55] on span "Add Contact" at bounding box center [1091, 57] width 45 height 13
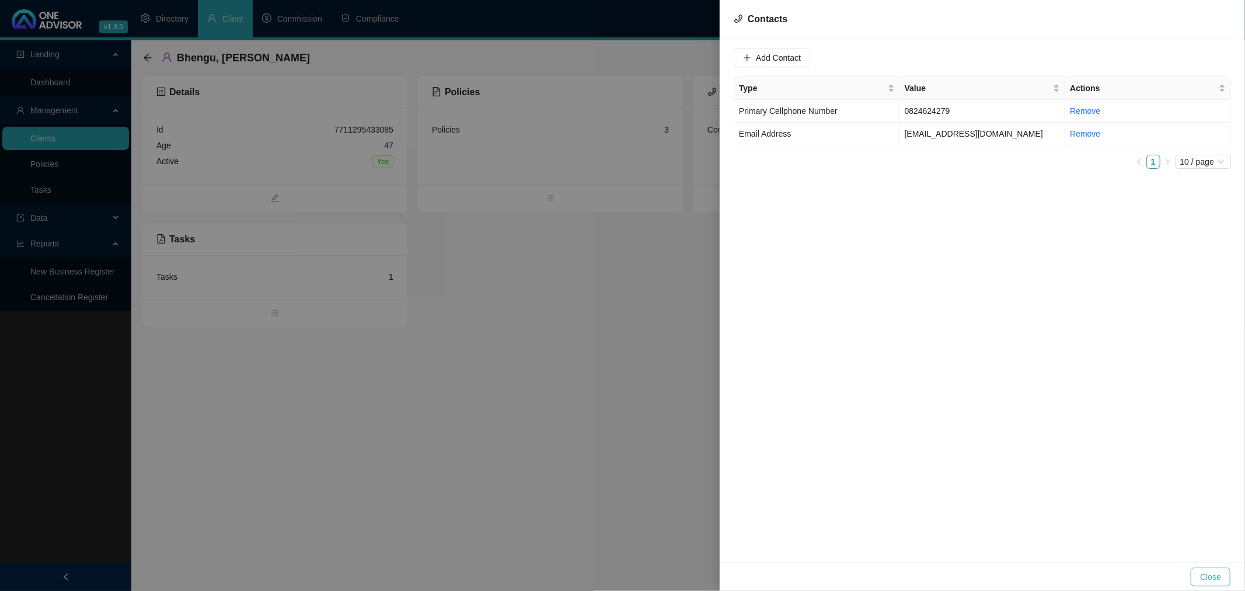
click at [1218, 576] on span "Close" at bounding box center [1210, 576] width 21 height 13
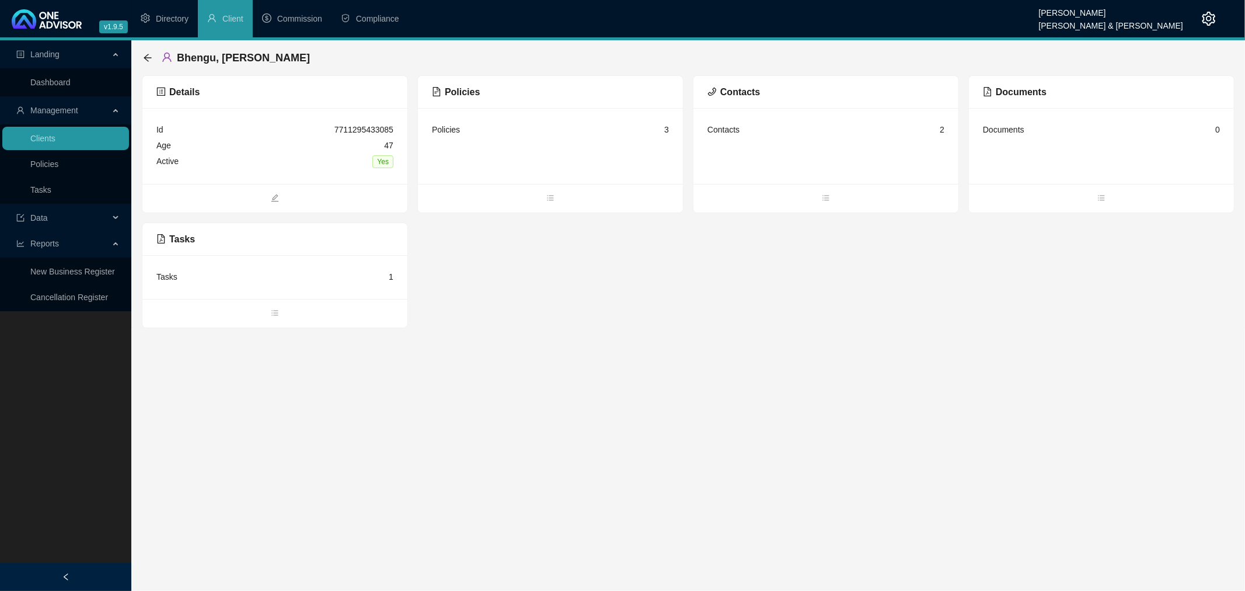
click at [585, 133] on div "Policies 3" at bounding box center [550, 130] width 237 height 16
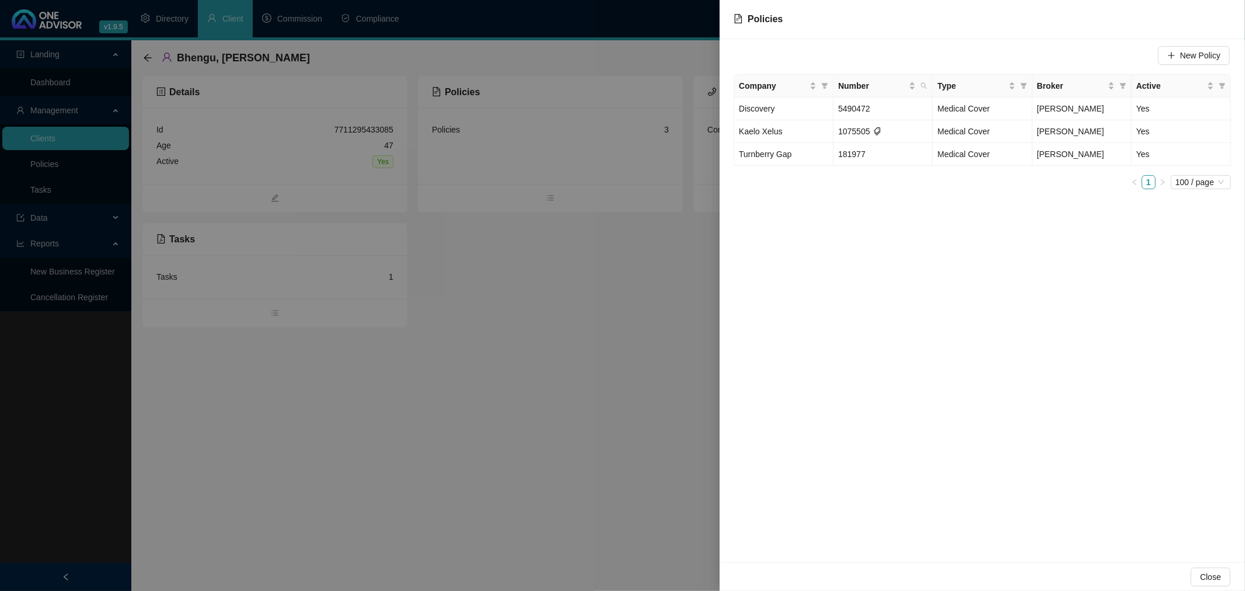
click at [567, 275] on div at bounding box center [622, 295] width 1245 height 591
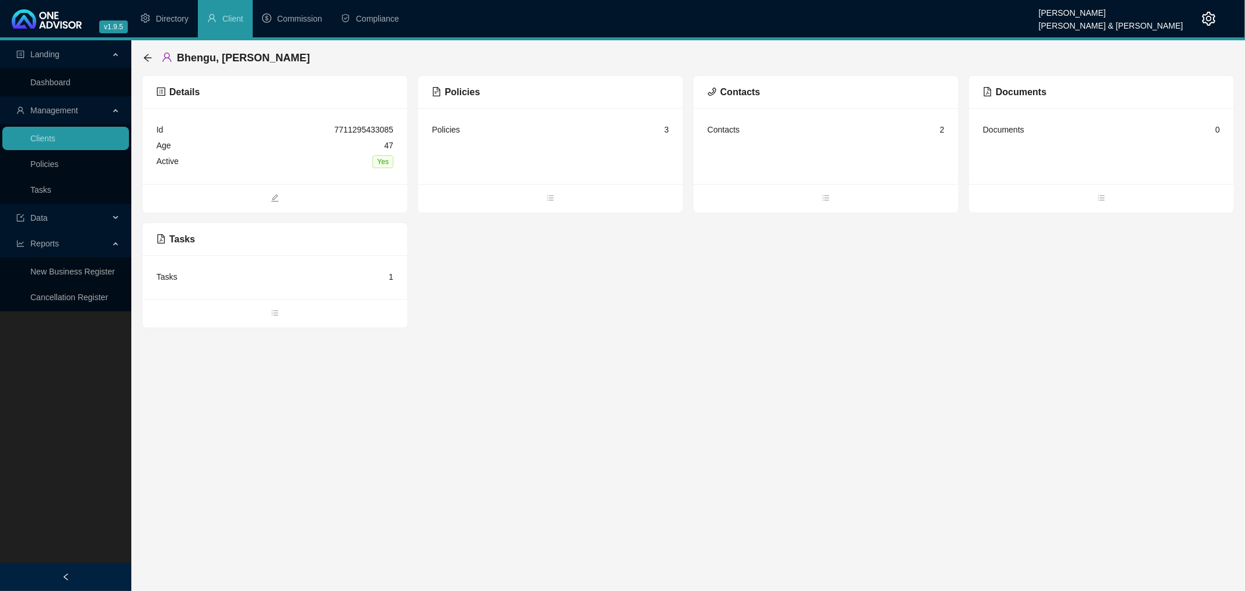
click at [538, 144] on div "Policies 3" at bounding box center [550, 146] width 265 height 76
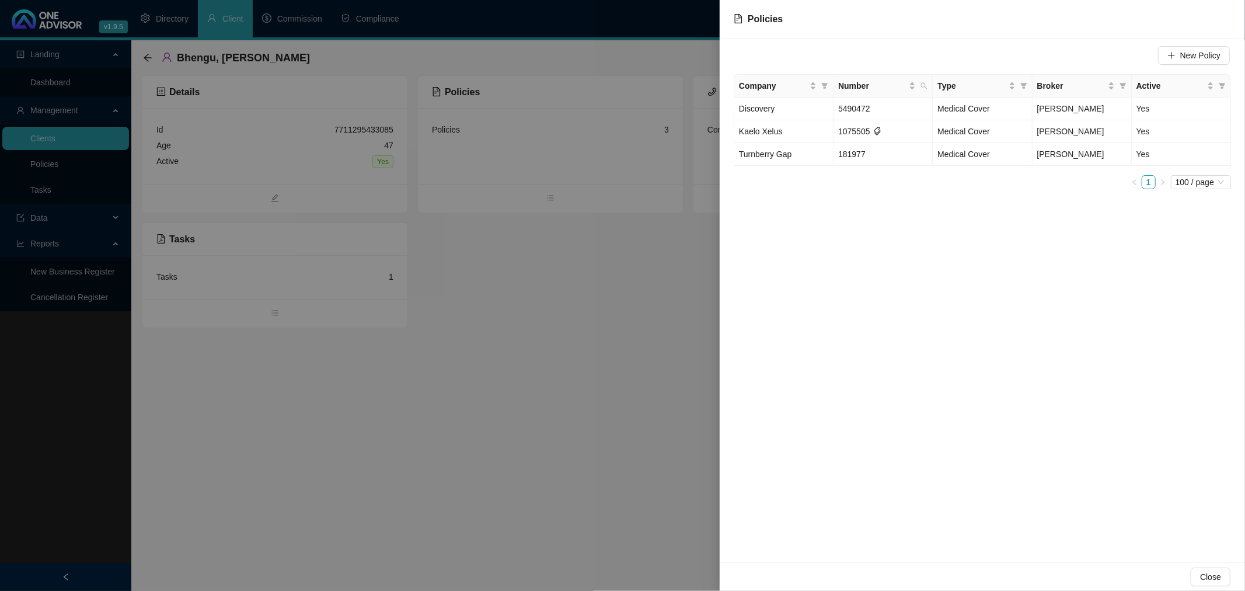
click at [618, 329] on div at bounding box center [622, 295] width 1245 height 591
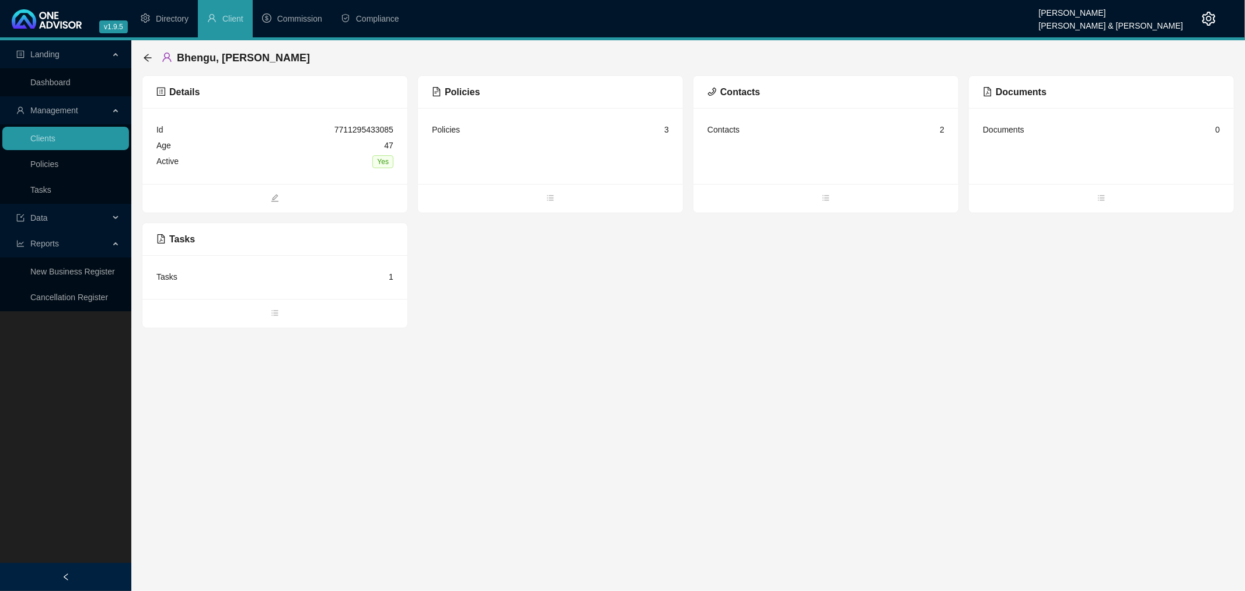
click at [583, 142] on div "Policies 3" at bounding box center [550, 146] width 265 height 76
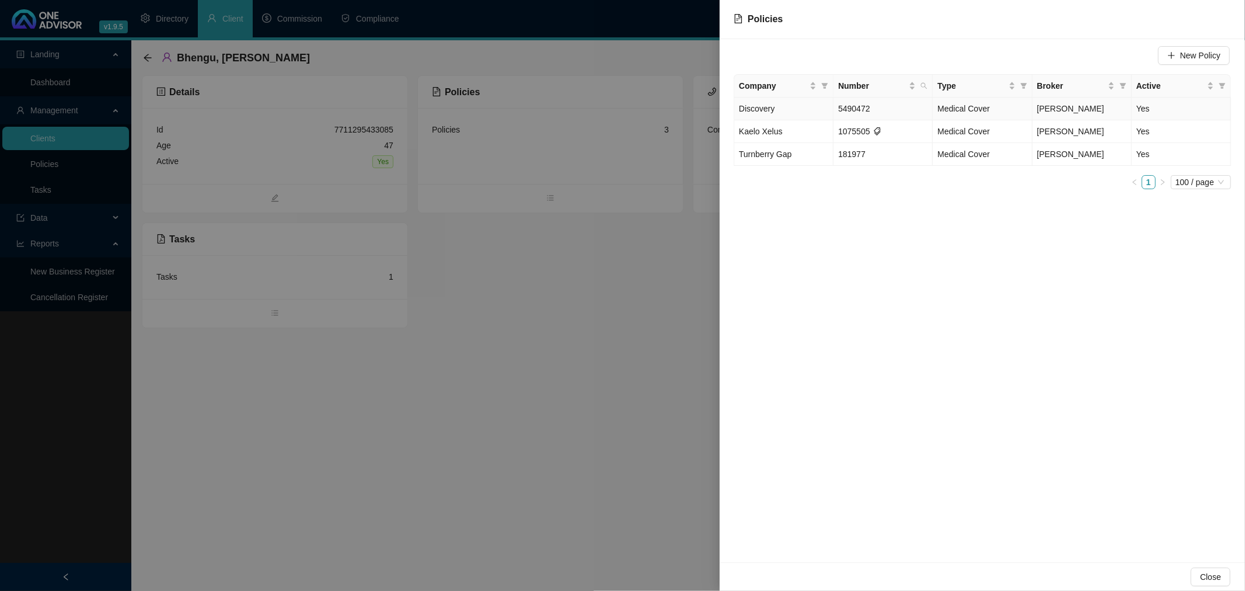
click at [854, 107] on span "5490472" at bounding box center [854, 108] width 32 height 9
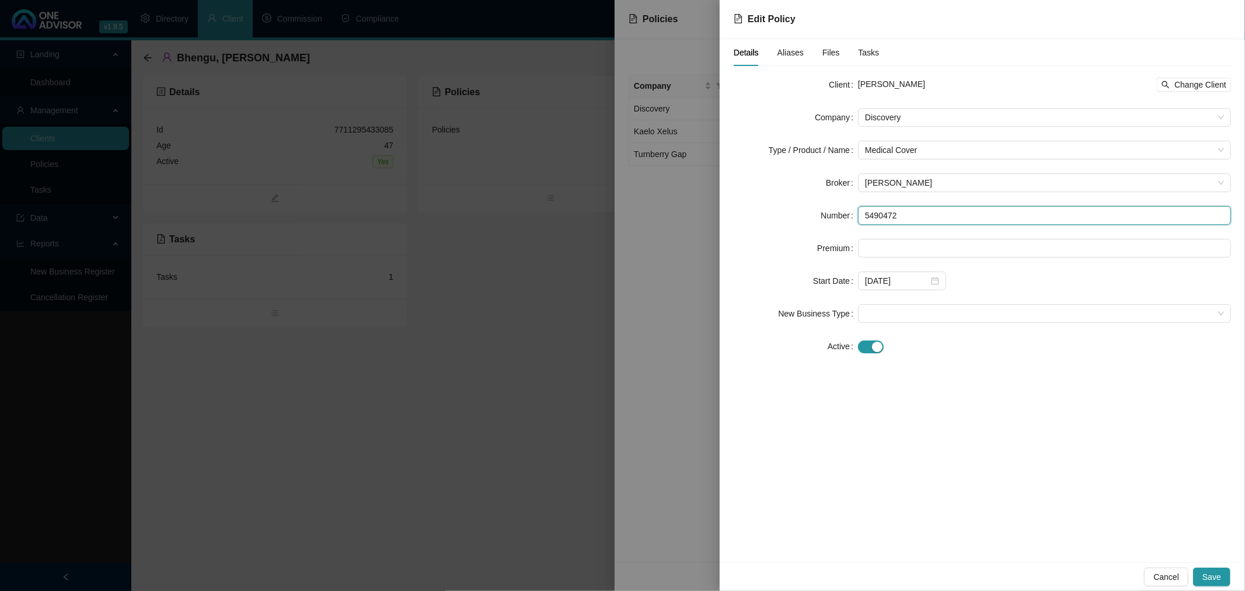
click at [883, 211] on input "5490472" at bounding box center [1044, 215] width 373 height 19
click at [508, 405] on div at bounding box center [622, 295] width 1245 height 591
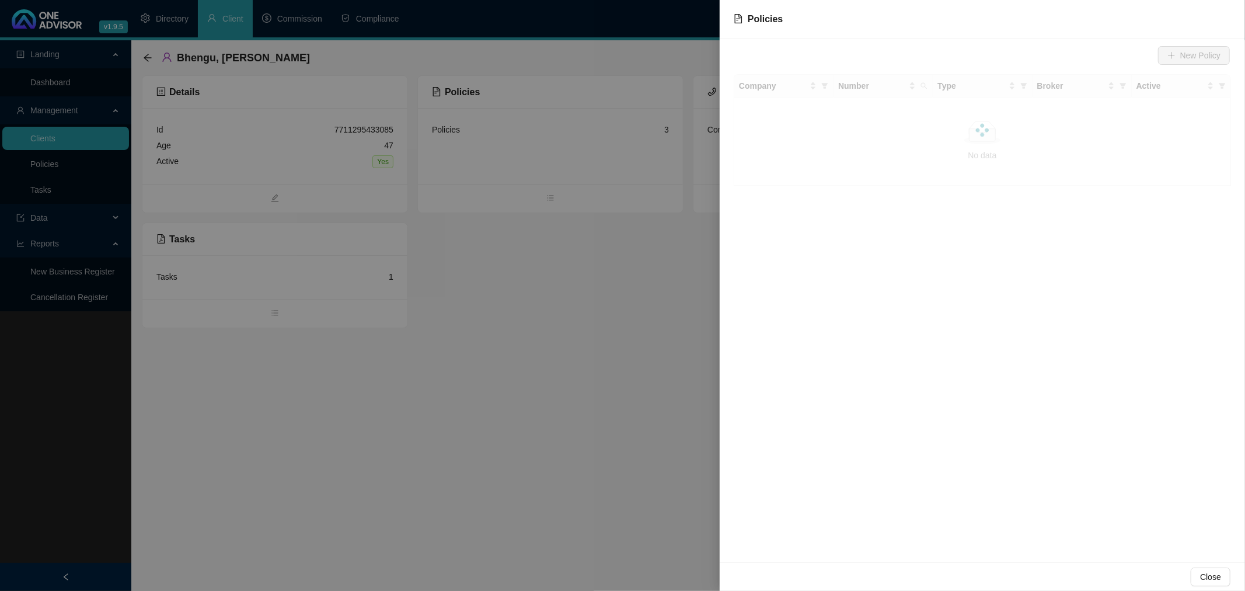
click at [510, 399] on div at bounding box center [622, 295] width 1245 height 591
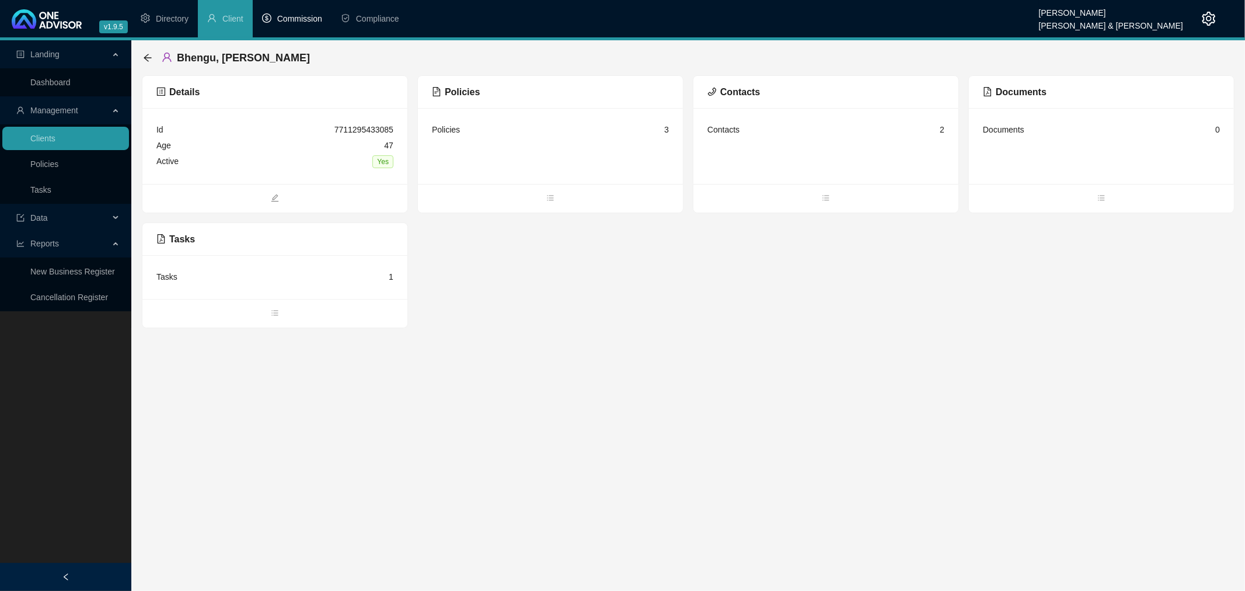
click at [292, 16] on span "Commission" at bounding box center [299, 18] width 45 height 9
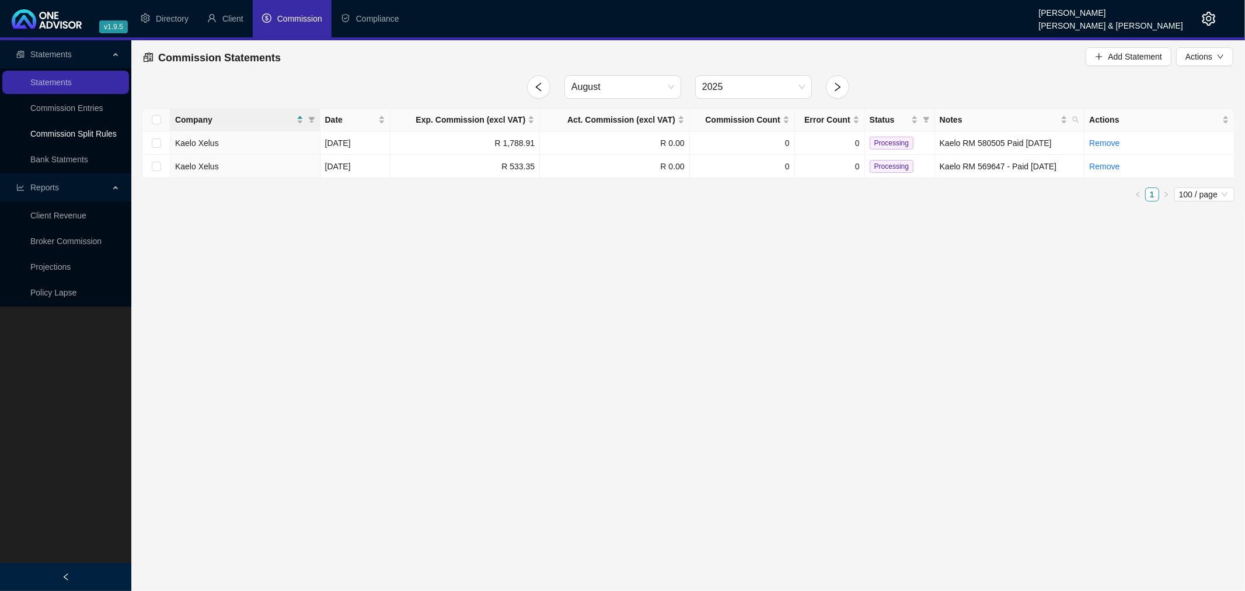
click at [75, 131] on link "Commission Split Rules" at bounding box center [73, 133] width 86 height 9
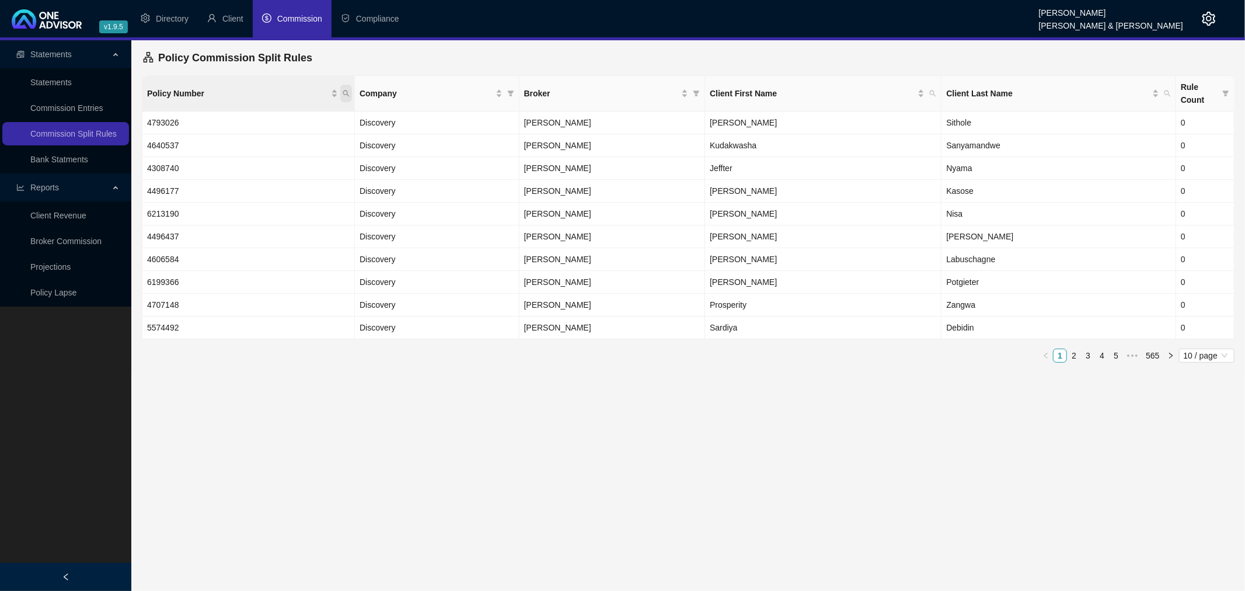
click at [347, 95] on icon "search" at bounding box center [346, 93] width 6 height 6
paste input "5490472"
type input "5490472"
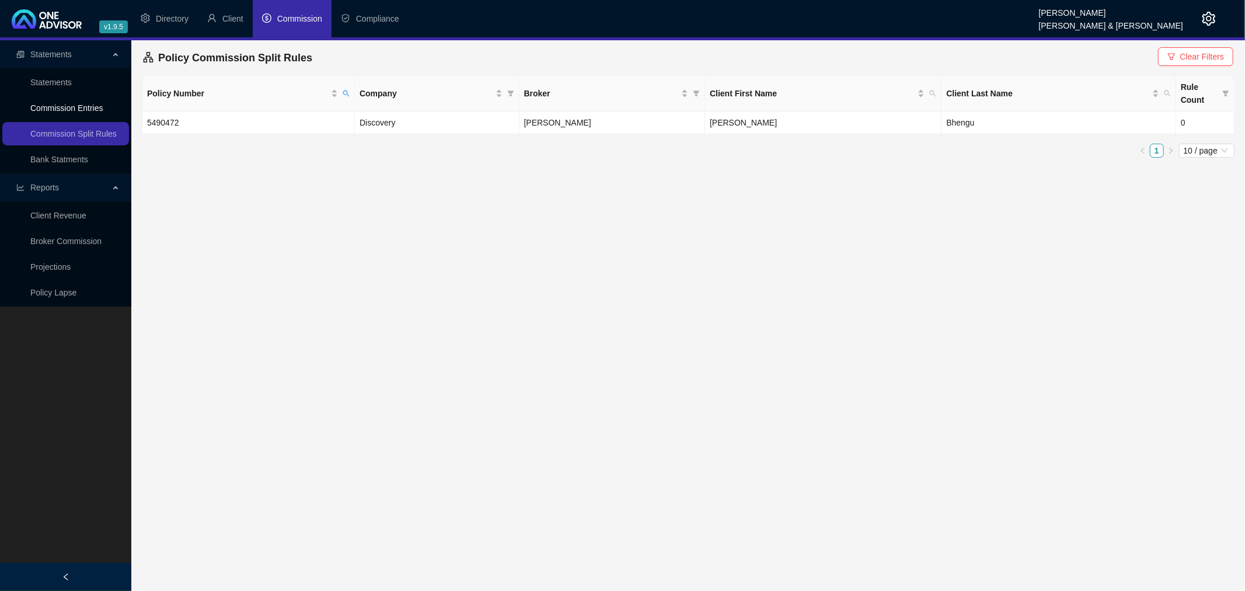
click at [67, 106] on link "Commission Entries" at bounding box center [66, 107] width 72 height 9
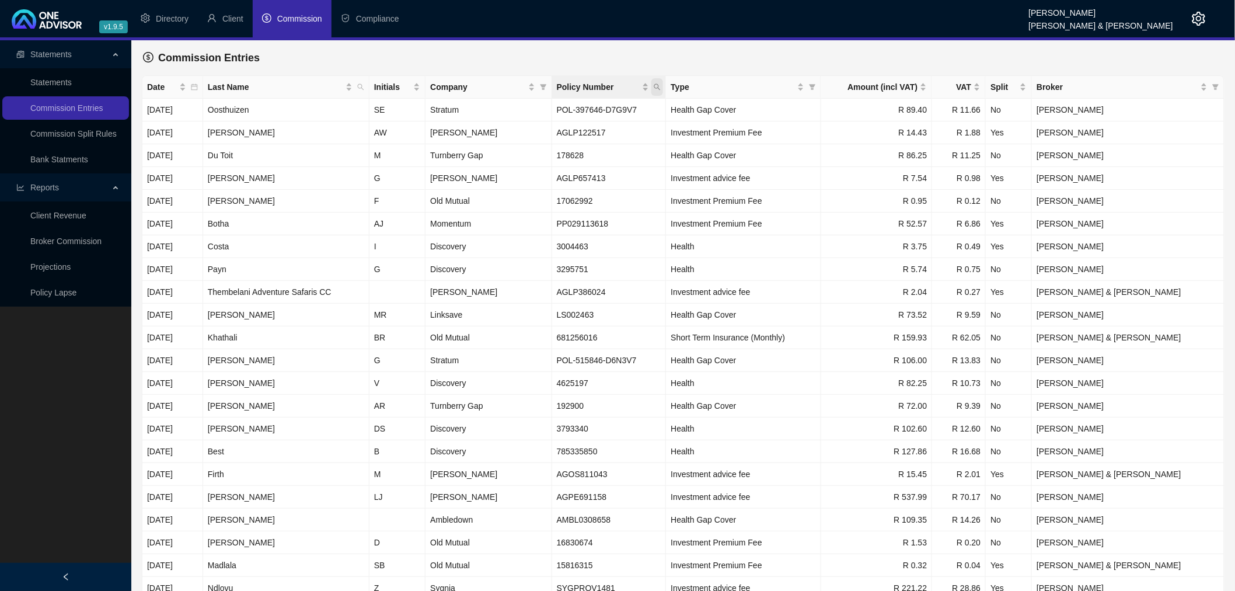
click at [661, 89] on icon "search" at bounding box center [657, 86] width 7 height 7
type input "5490472"
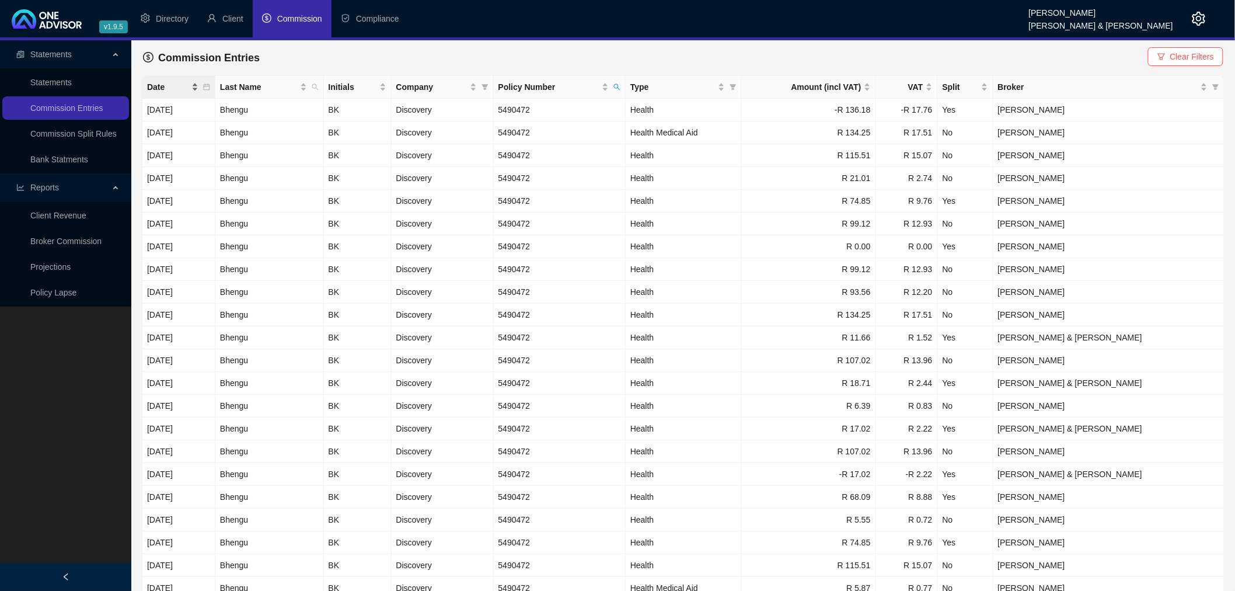
click at [174, 86] on span "Date" at bounding box center [168, 87] width 42 height 13
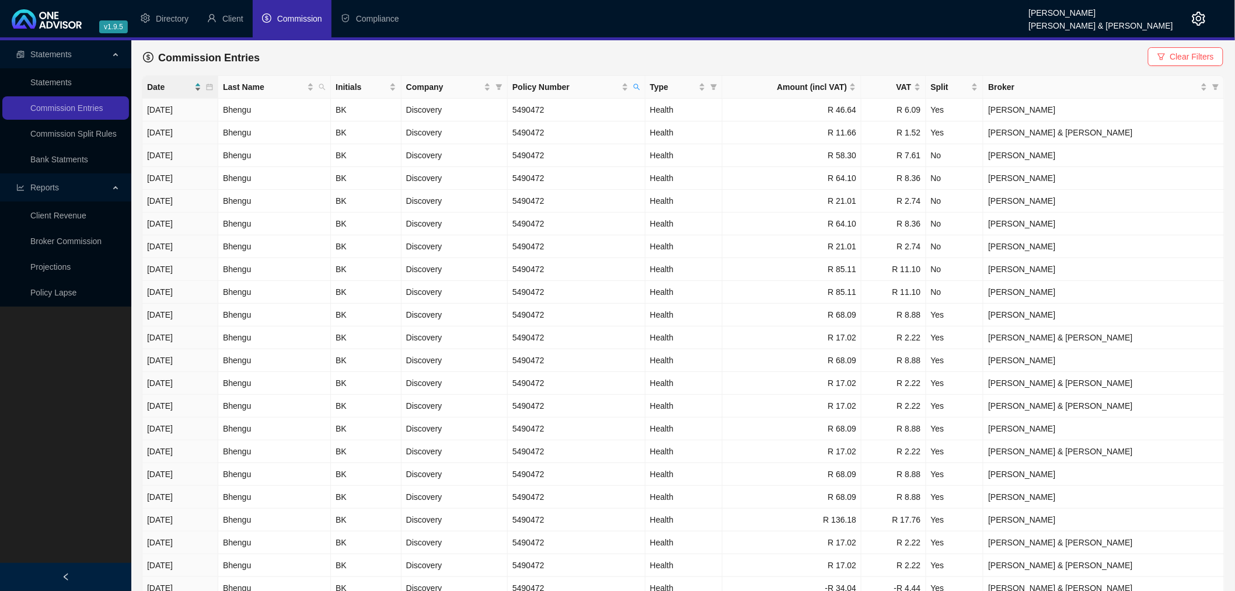
click at [174, 86] on span "Date" at bounding box center [169, 87] width 45 height 13
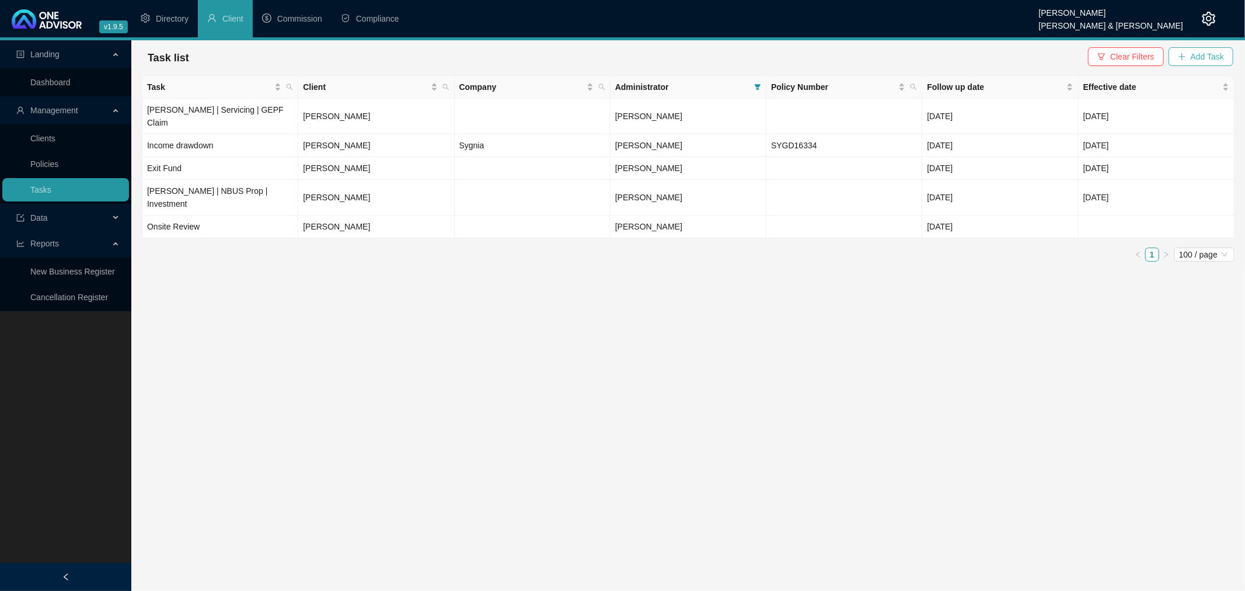
click at [1189, 60] on button "Add Task" at bounding box center [1201, 56] width 65 height 19
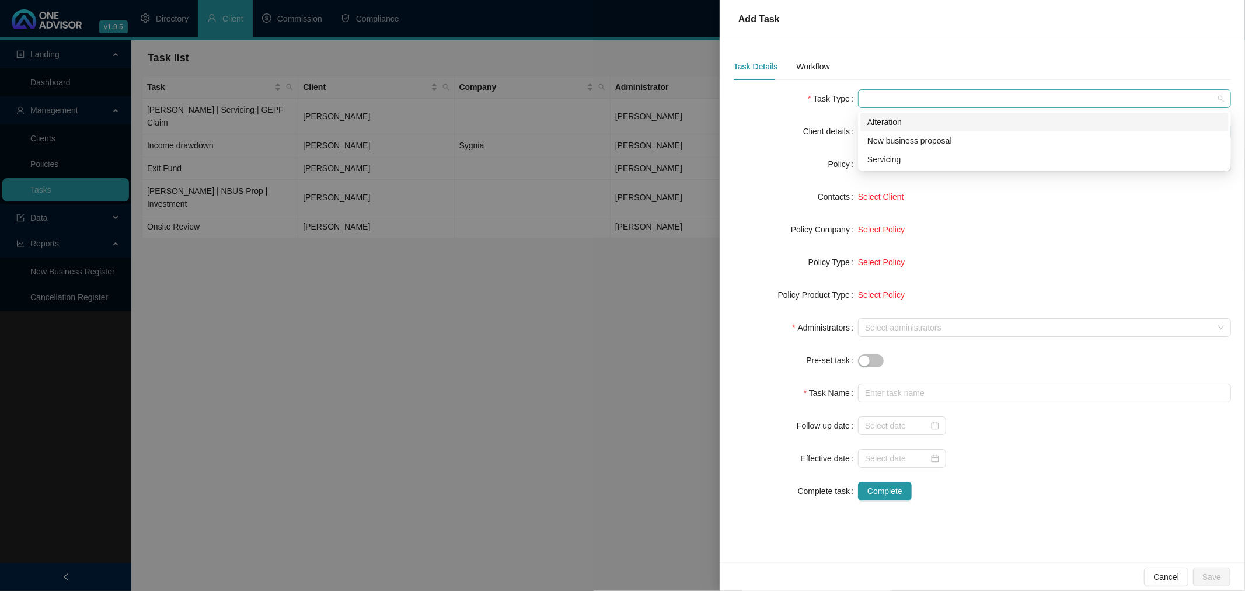
click at [878, 101] on span at bounding box center [1044, 99] width 359 height 18
click at [883, 143] on div "New business proposal" at bounding box center [1045, 140] width 354 height 13
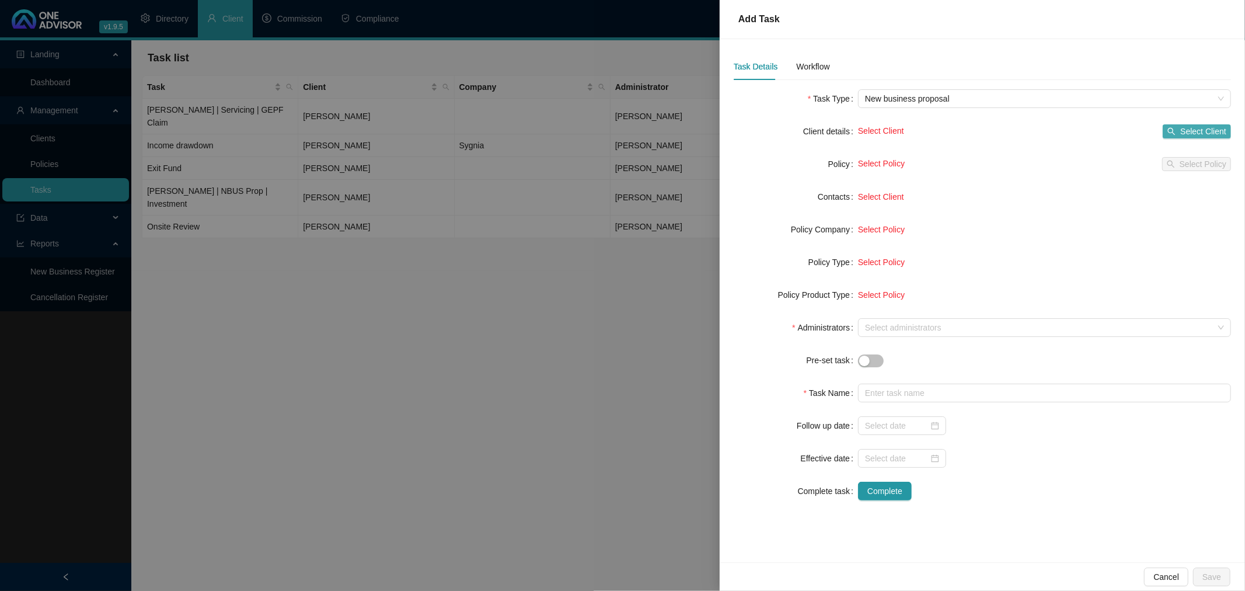
click at [1204, 133] on span "Select Client" at bounding box center [1203, 131] width 46 height 13
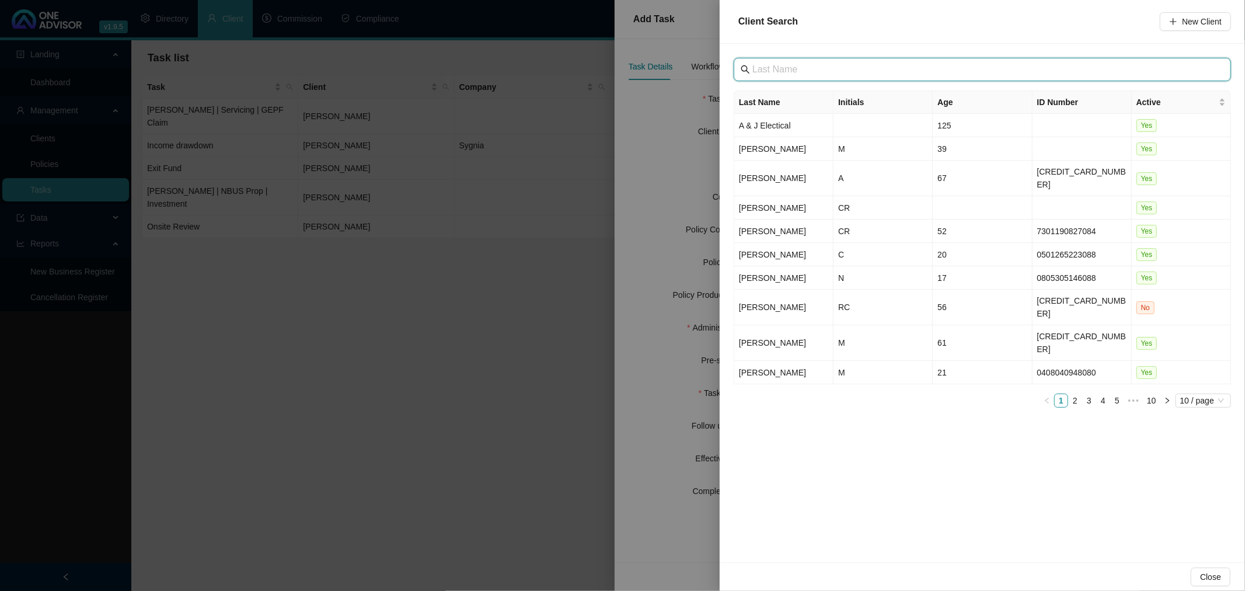
click at [810, 68] on input "text" at bounding box center [984, 69] width 462 height 14
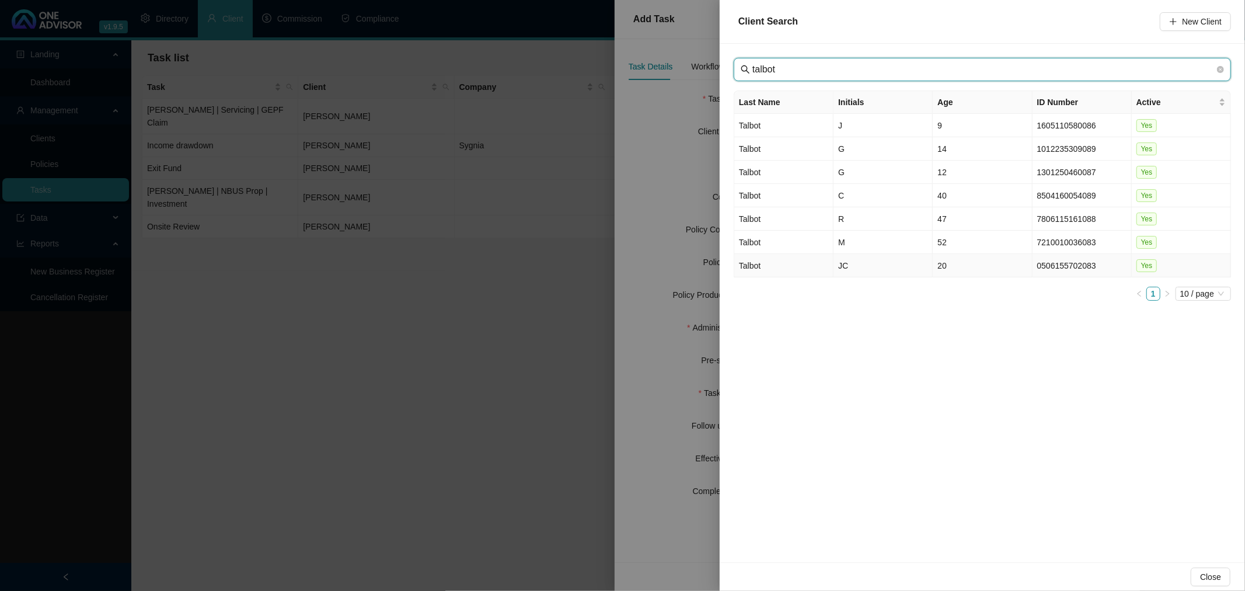
type input "talbot"
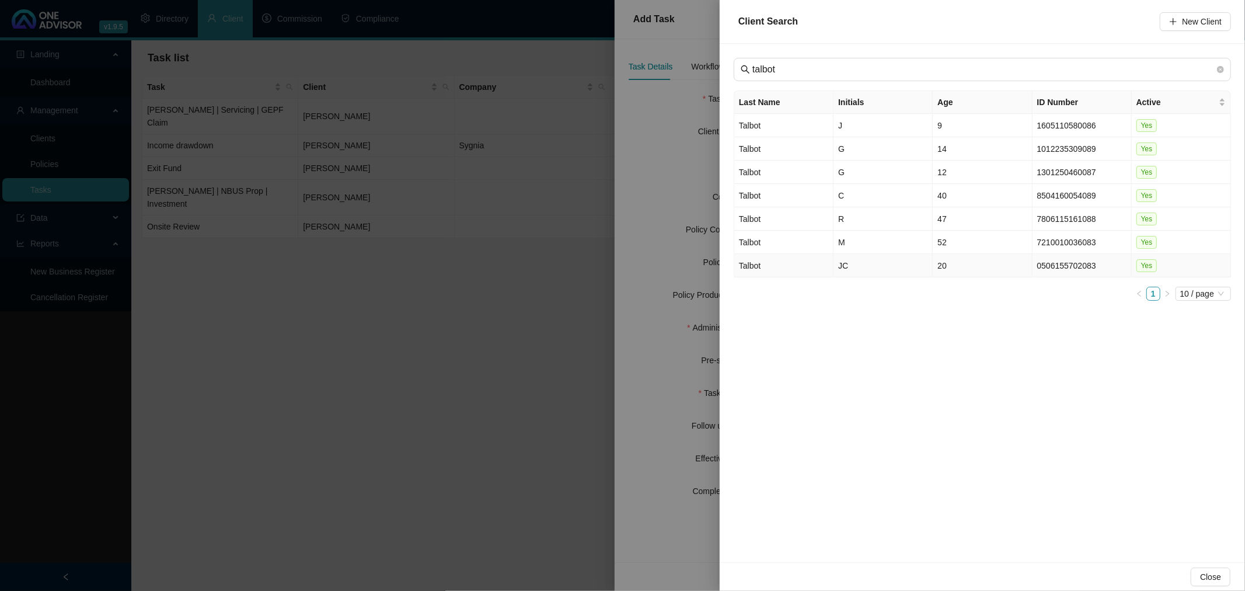
click at [877, 265] on td "JC" at bounding box center [883, 265] width 99 height 23
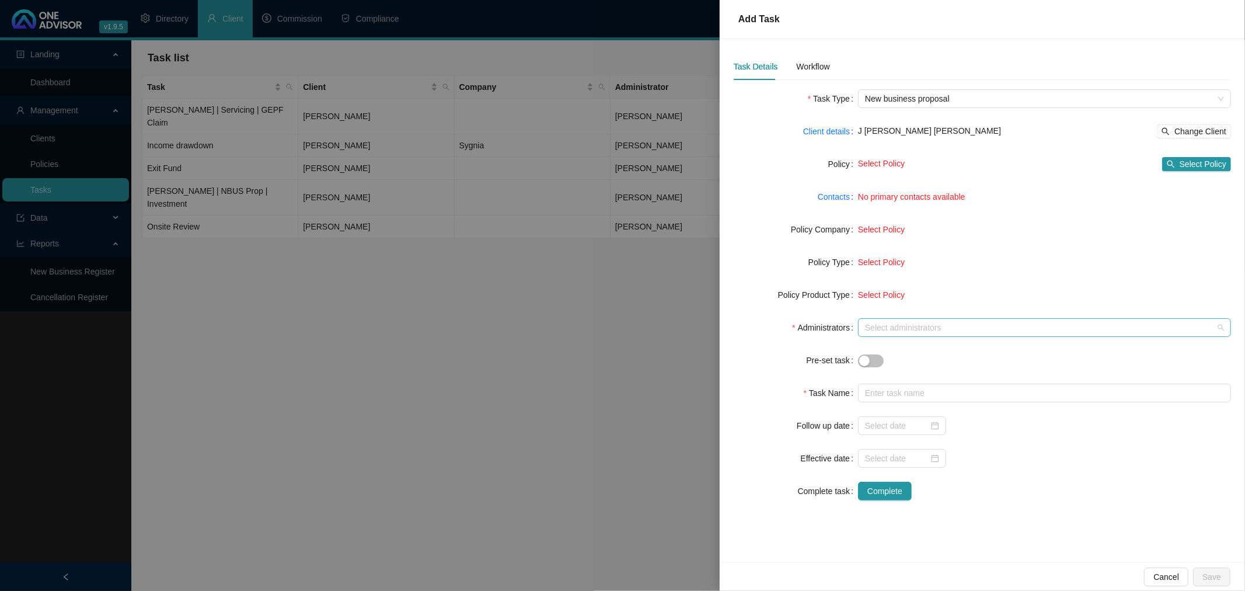
click at [882, 324] on div at bounding box center [1039, 327] width 356 height 9
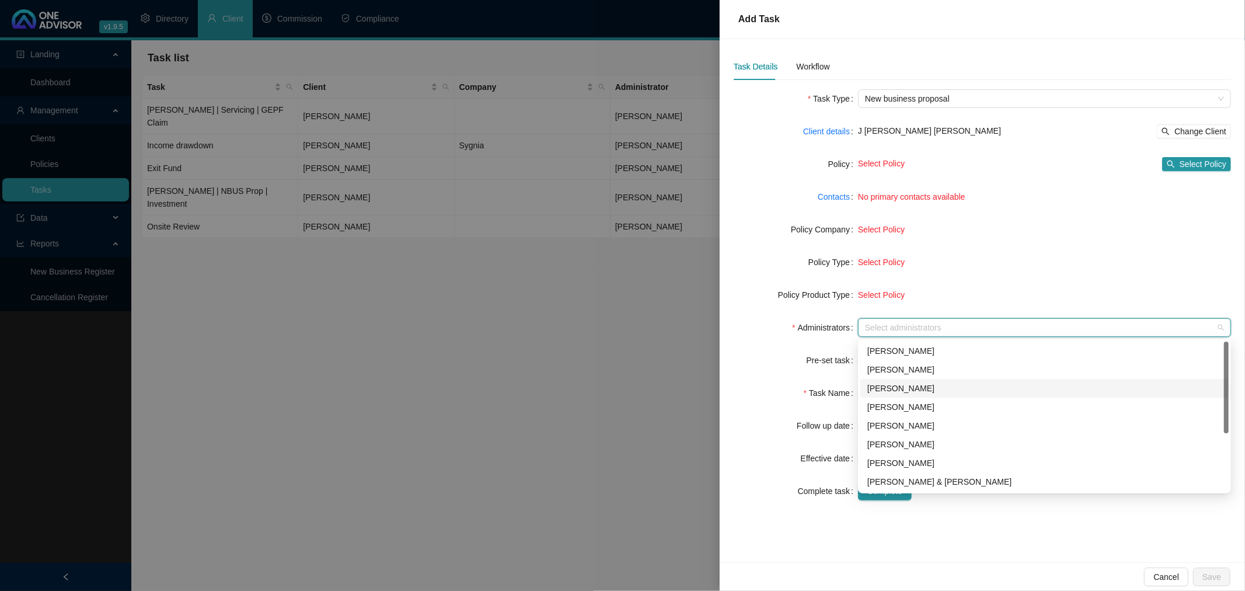
click at [905, 386] on div "[PERSON_NAME]" at bounding box center [1045, 388] width 354 height 13
click at [790, 362] on div "Pre-set task" at bounding box center [796, 360] width 124 height 19
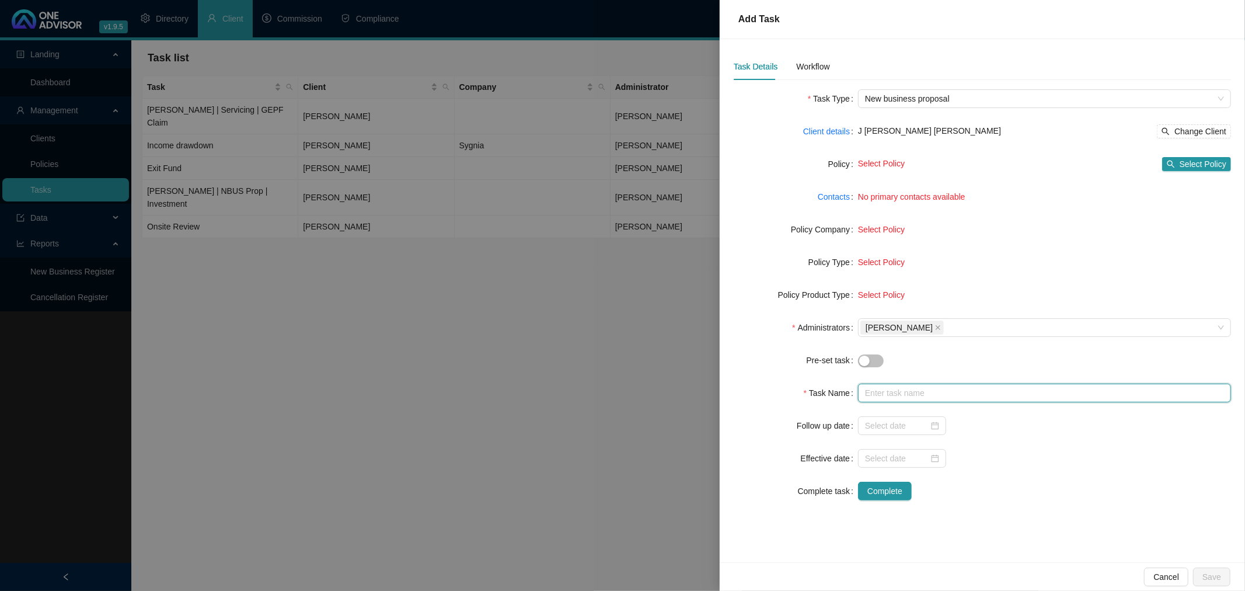
click at [891, 392] on input "text" at bounding box center [1044, 393] width 373 height 19
click at [936, 425] on div at bounding box center [902, 425] width 74 height 13
type input "Endowment - Preferred comp."
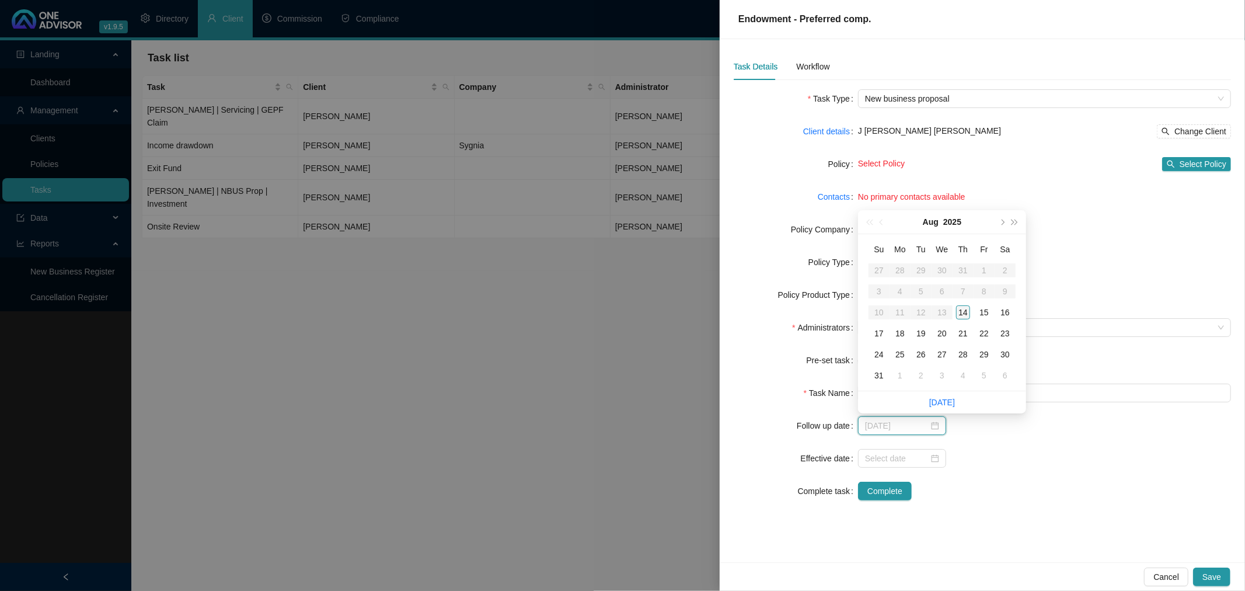
type input "[DATE]"
click at [961, 307] on div "14" at bounding box center [963, 312] width 14 height 14
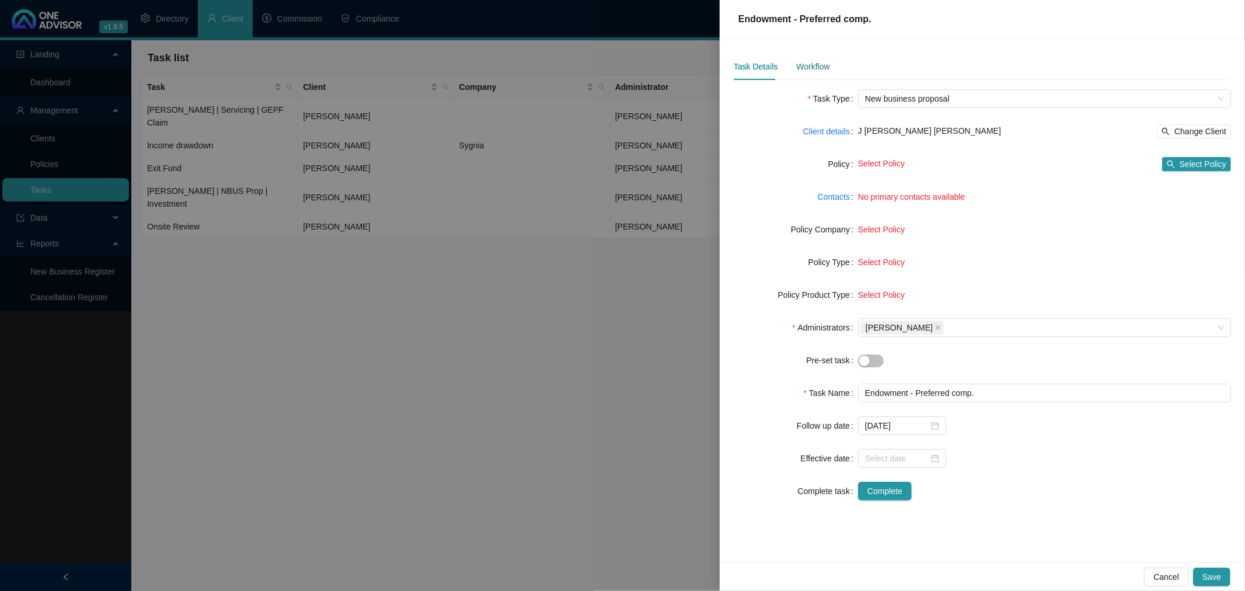
click at [812, 65] on div "Workflow" at bounding box center [812, 66] width 33 height 13
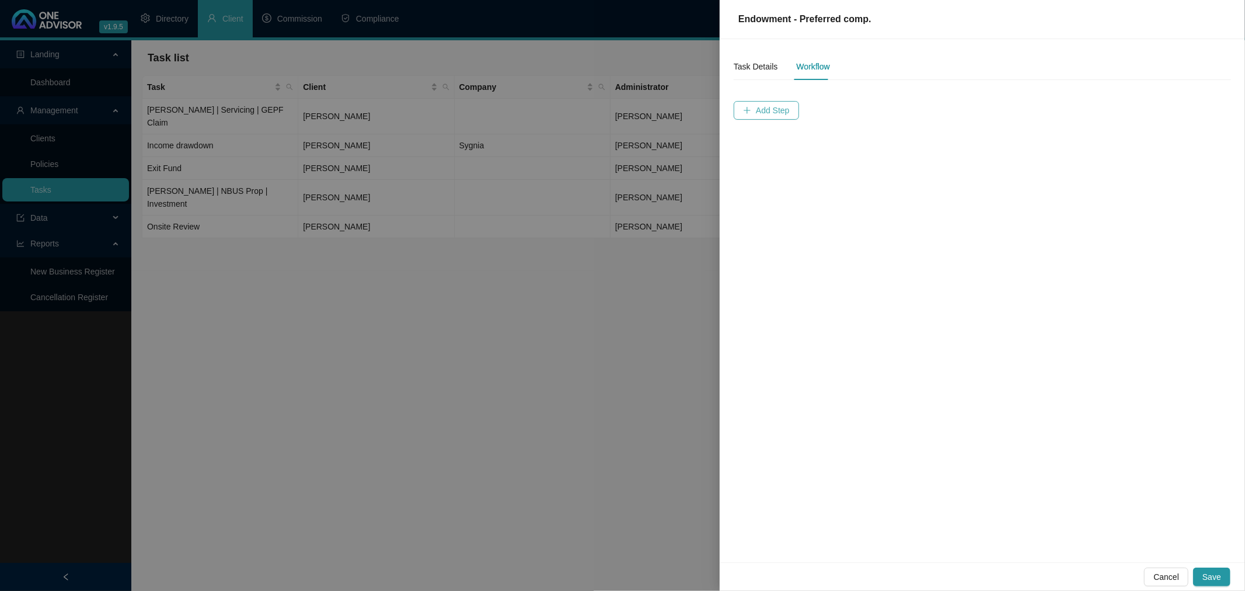
click at [772, 109] on span "Add Step" at bounding box center [773, 110] width 34 height 13
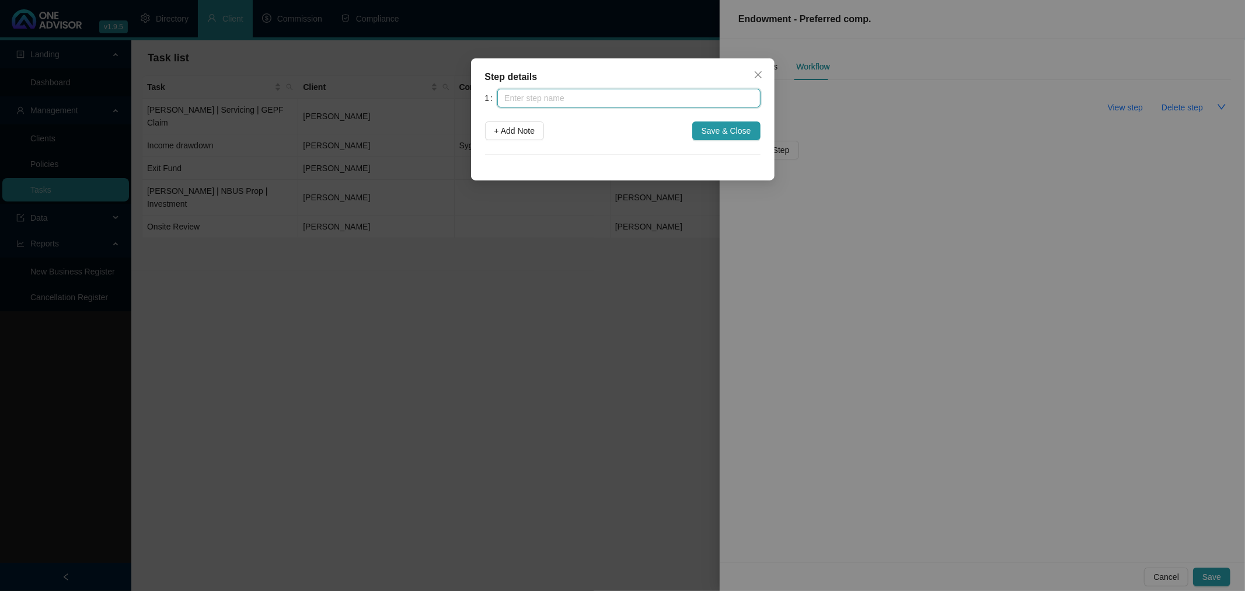
click at [541, 95] on input "text" at bounding box center [628, 98] width 263 height 19
type input "I"
type input "E"
type input "Initial consult"
click at [511, 125] on span "+ Add Note" at bounding box center [514, 130] width 41 height 13
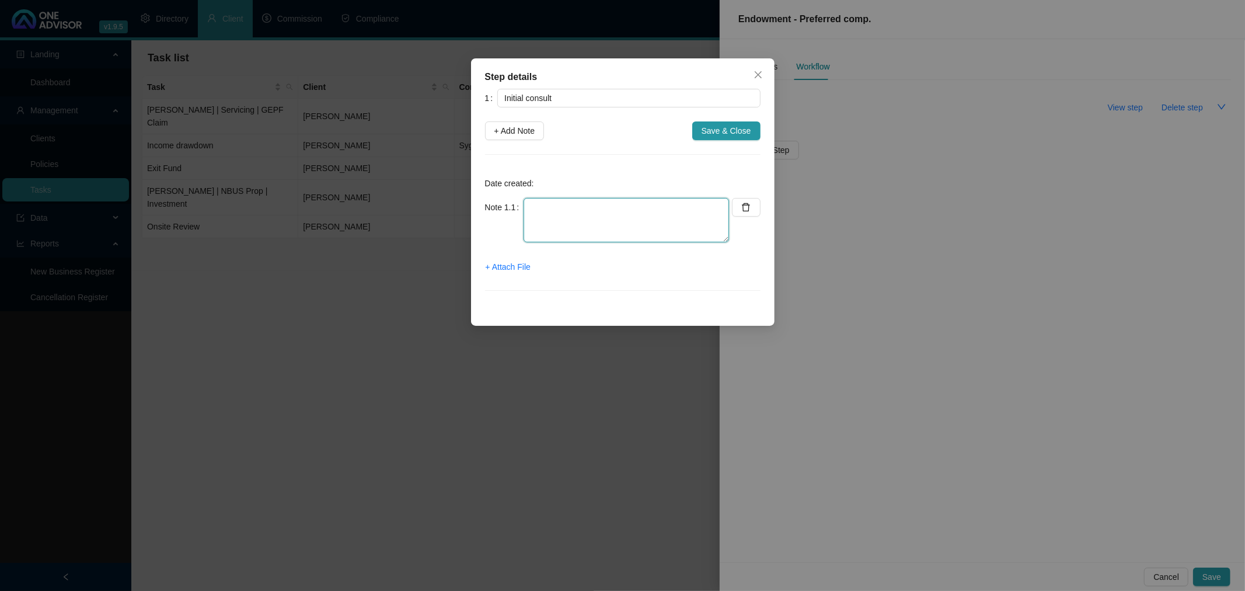
click at [537, 205] on textarea at bounding box center [627, 220] width 206 height 44
click at [670, 225] on textarea "Jed asked me to look into something to create a loyalty incentive for Connor" at bounding box center [627, 220] width 206 height 44
type textarea "Jed asked me to look into something to create a loyalty incentive for Connor"
click at [511, 126] on span "+ Add Note" at bounding box center [514, 130] width 41 height 13
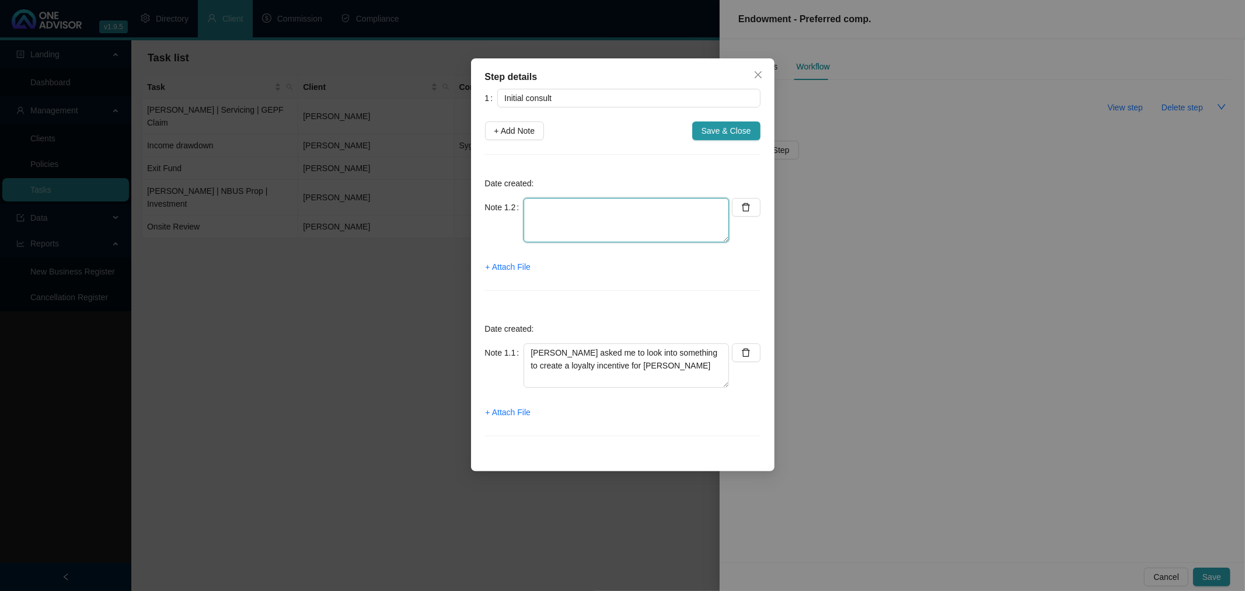
click at [541, 216] on textarea at bounding box center [627, 220] width 206 height 44
type textarea "Requested a pay slip from Karen to run some calcs which I received."
click at [517, 263] on span "+ Attach File" at bounding box center [508, 266] width 45 height 13
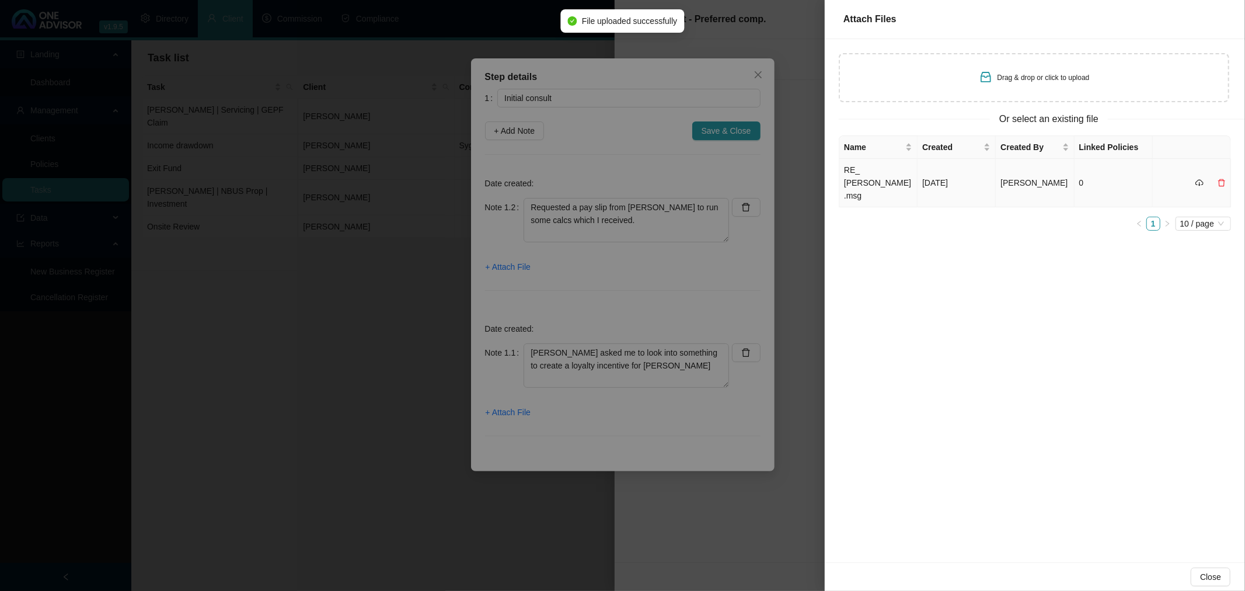
click at [1008, 178] on span "[PERSON_NAME]" at bounding box center [1034, 182] width 67 height 9
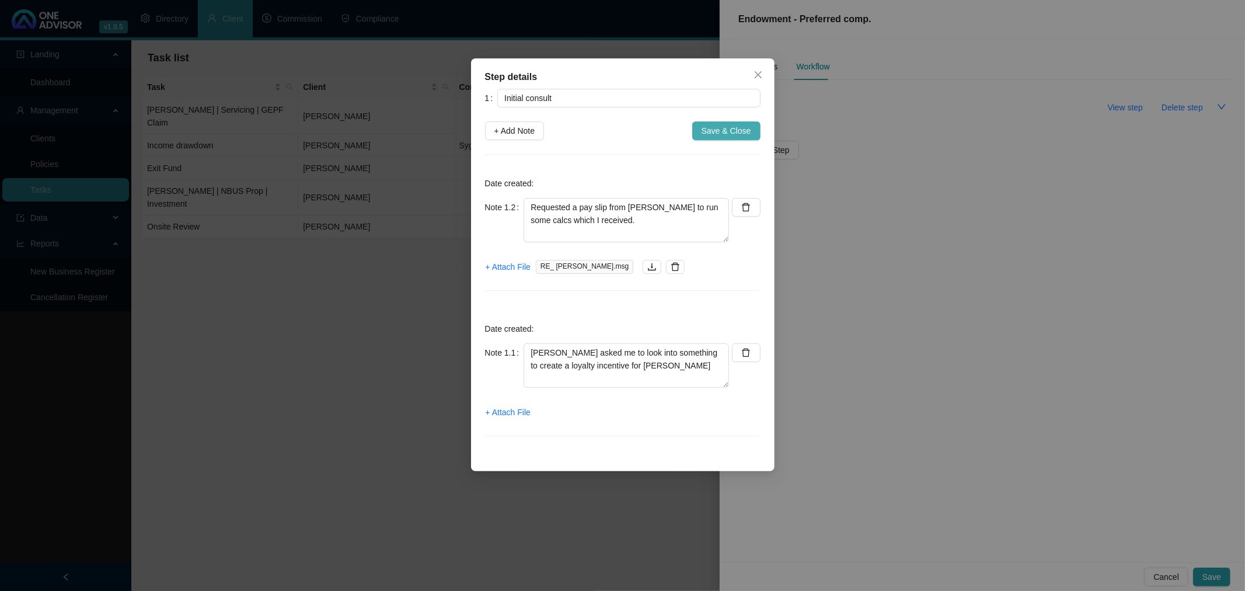
click at [731, 131] on span "Save & Close" at bounding box center [727, 130] width 50 height 13
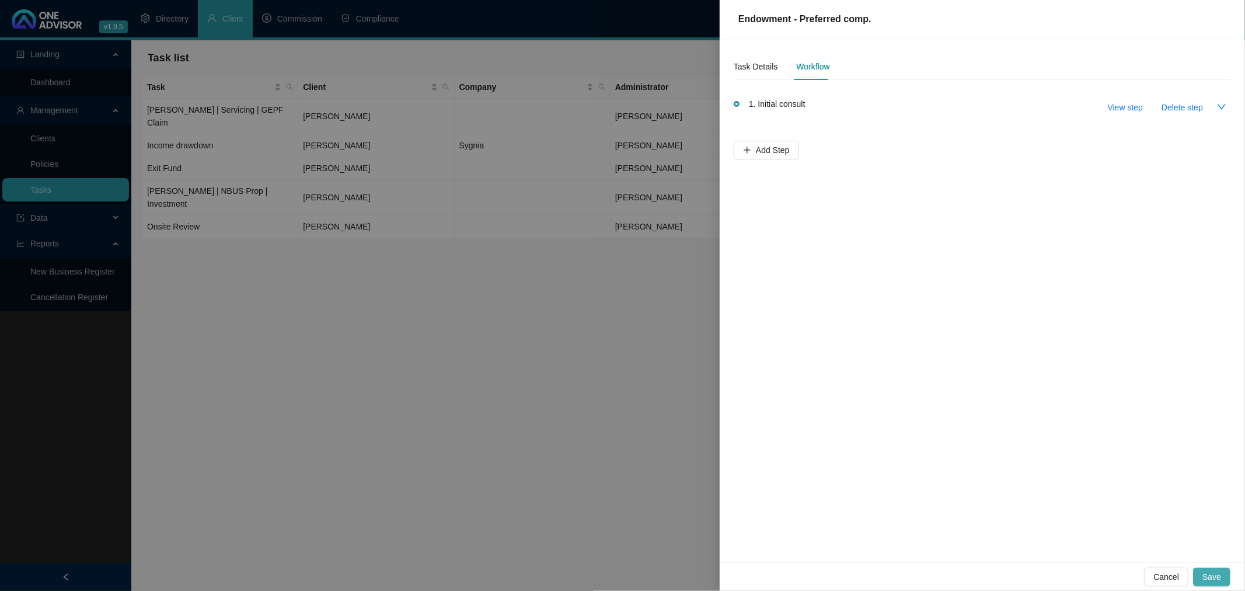
click at [1211, 577] on span "Save" at bounding box center [1212, 576] width 19 height 13
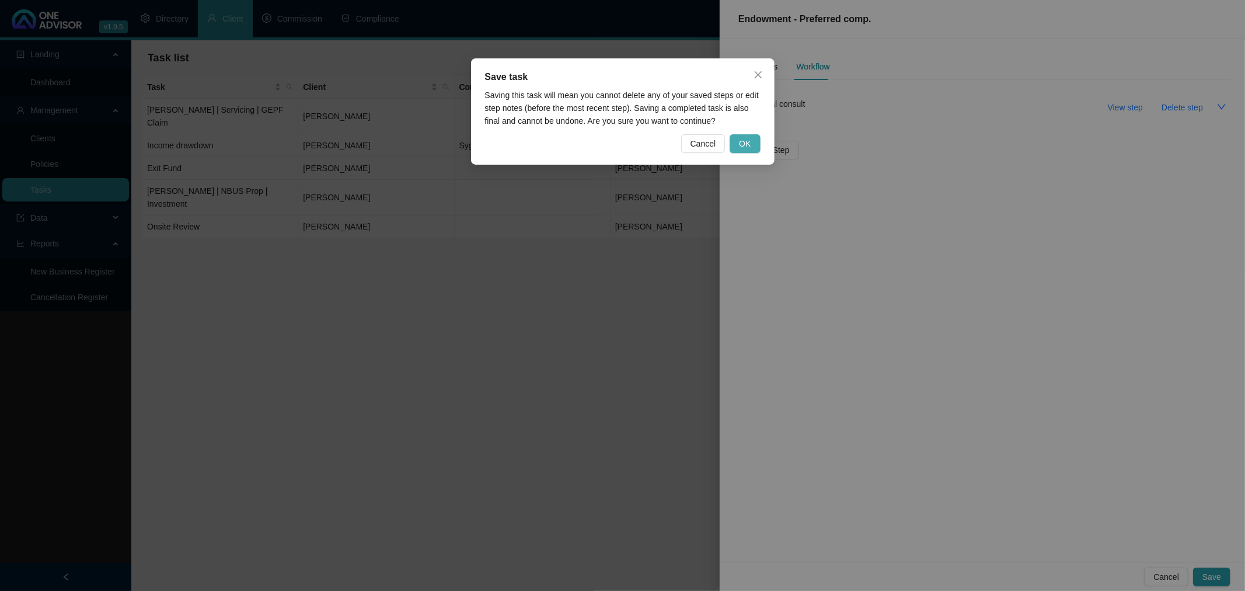
click at [748, 139] on span "OK" at bounding box center [745, 143] width 12 height 13
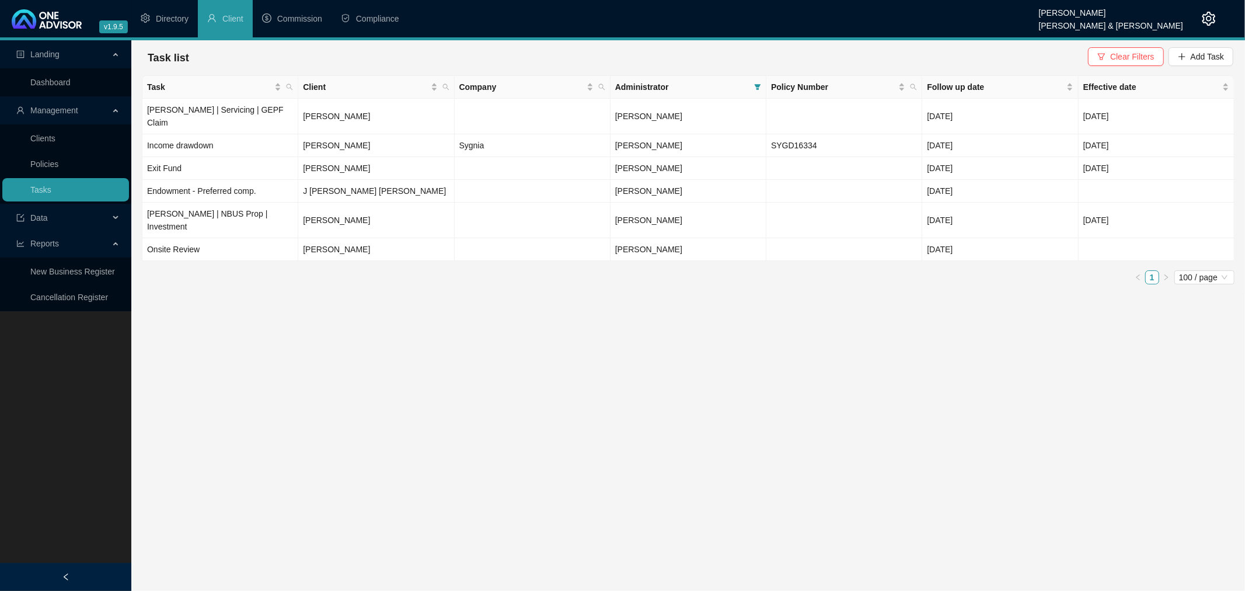
click at [450, 315] on main "Landing Dashboard Management Clients Policies Tasks Data Reports New Business R…" at bounding box center [622, 315] width 1245 height 551
click at [413, 157] on td "[PERSON_NAME]" at bounding box center [376, 168] width 156 height 23
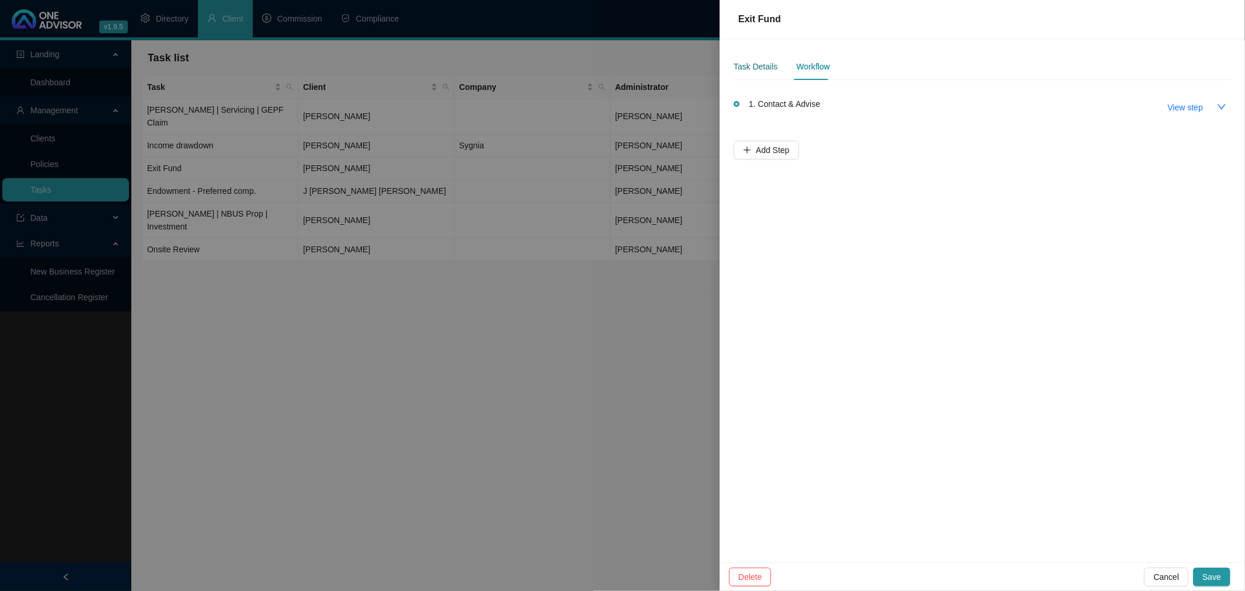
click at [753, 67] on div "Task Details" at bounding box center [756, 66] width 44 height 13
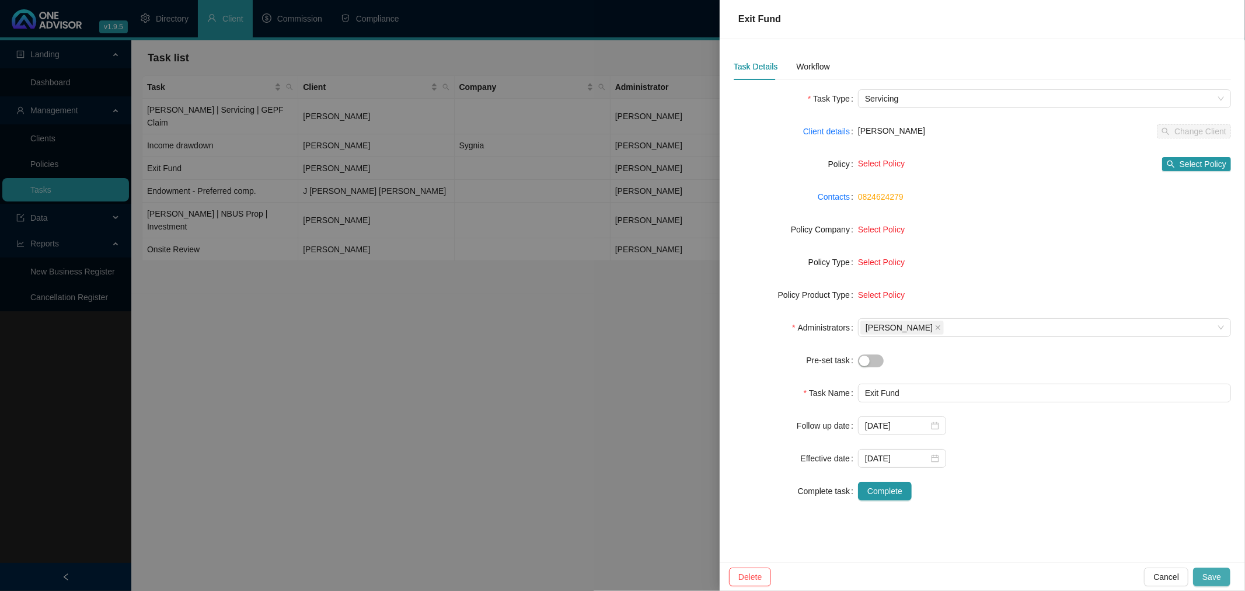
click at [1212, 573] on span "Save" at bounding box center [1212, 576] width 19 height 13
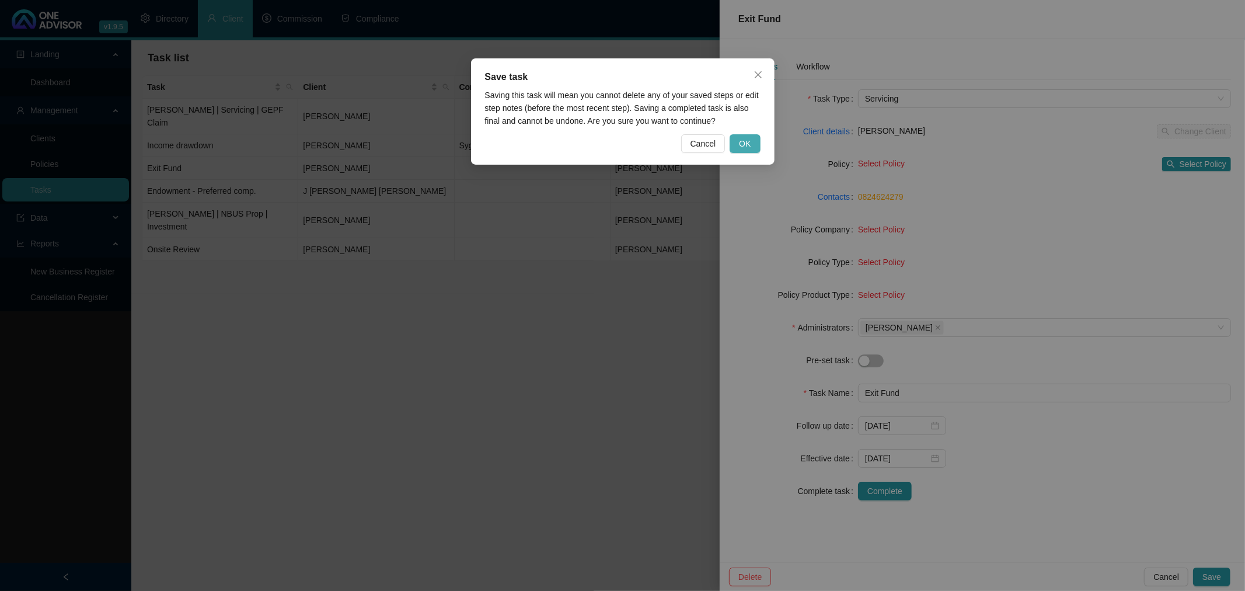
click at [750, 147] on span "OK" at bounding box center [745, 143] width 12 height 13
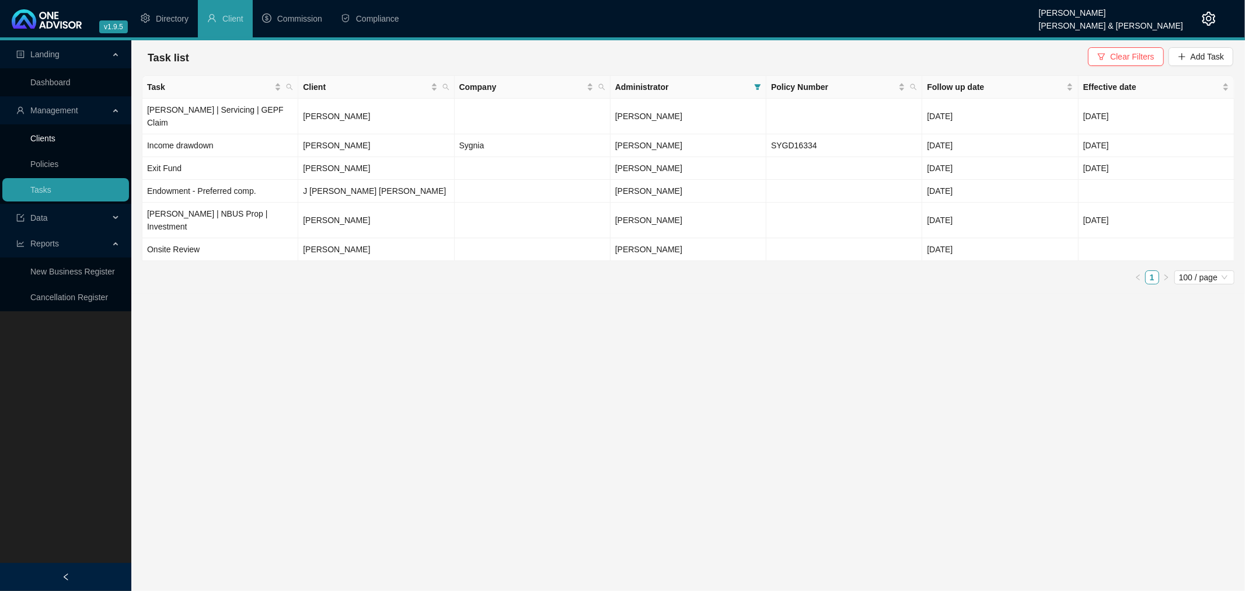
click at [44, 137] on link "Clients" at bounding box center [42, 138] width 25 height 9
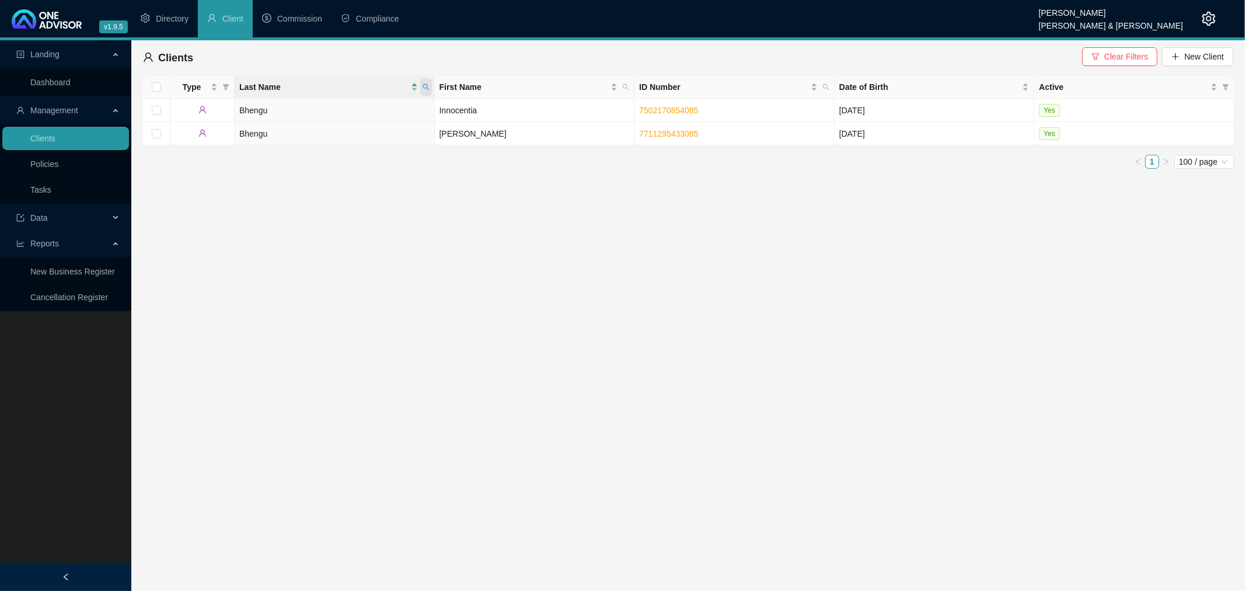
click at [423, 85] on icon "search" at bounding box center [426, 87] width 6 height 6
type input "[PERSON_NAME]"
click at [688, 131] on link "7511215063081" at bounding box center [668, 133] width 59 height 9
